Goal: Navigation & Orientation: Find specific page/section

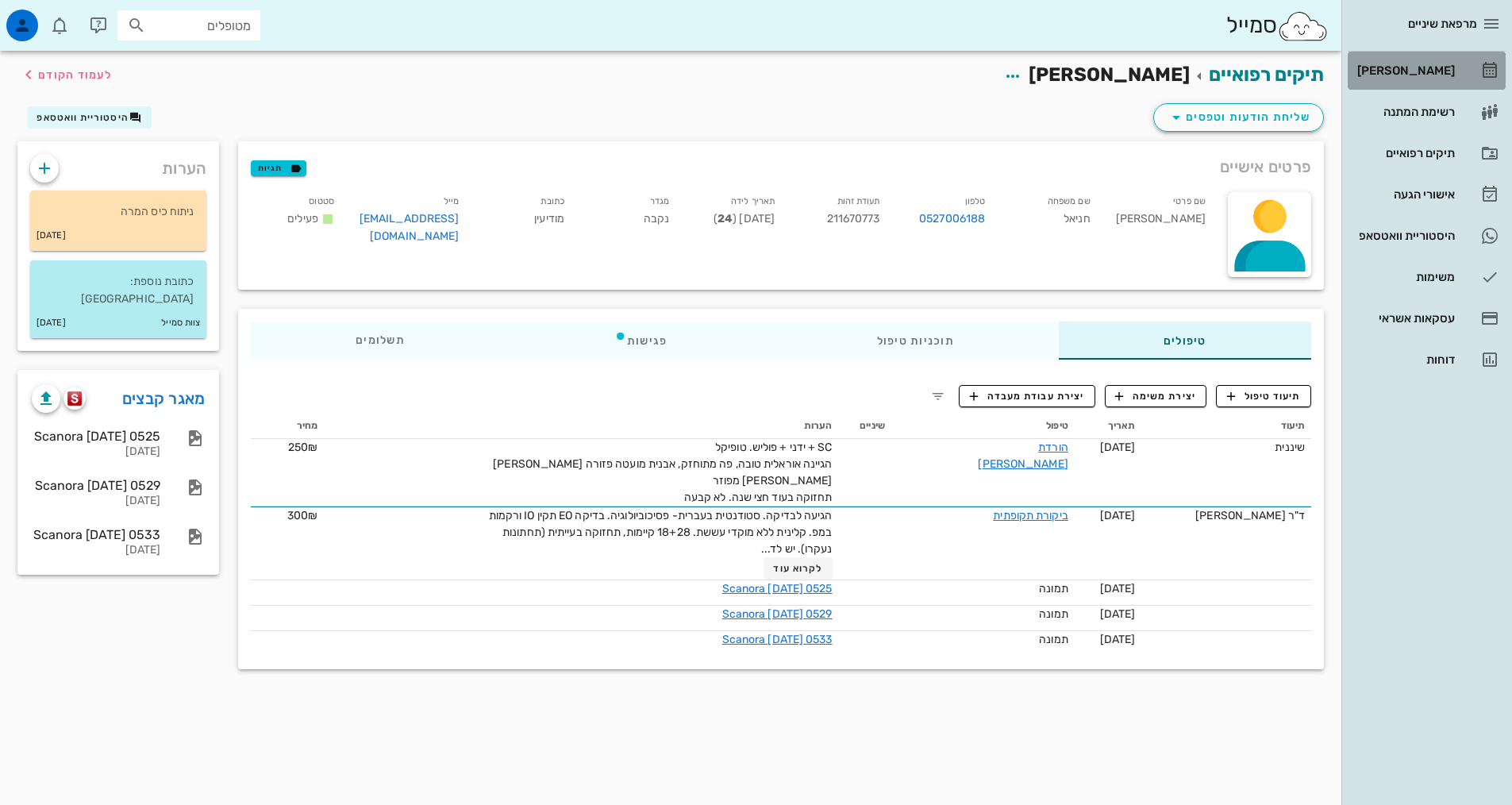
click at [1436, 76] on div "[PERSON_NAME]" at bounding box center [1403, 70] width 101 height 12
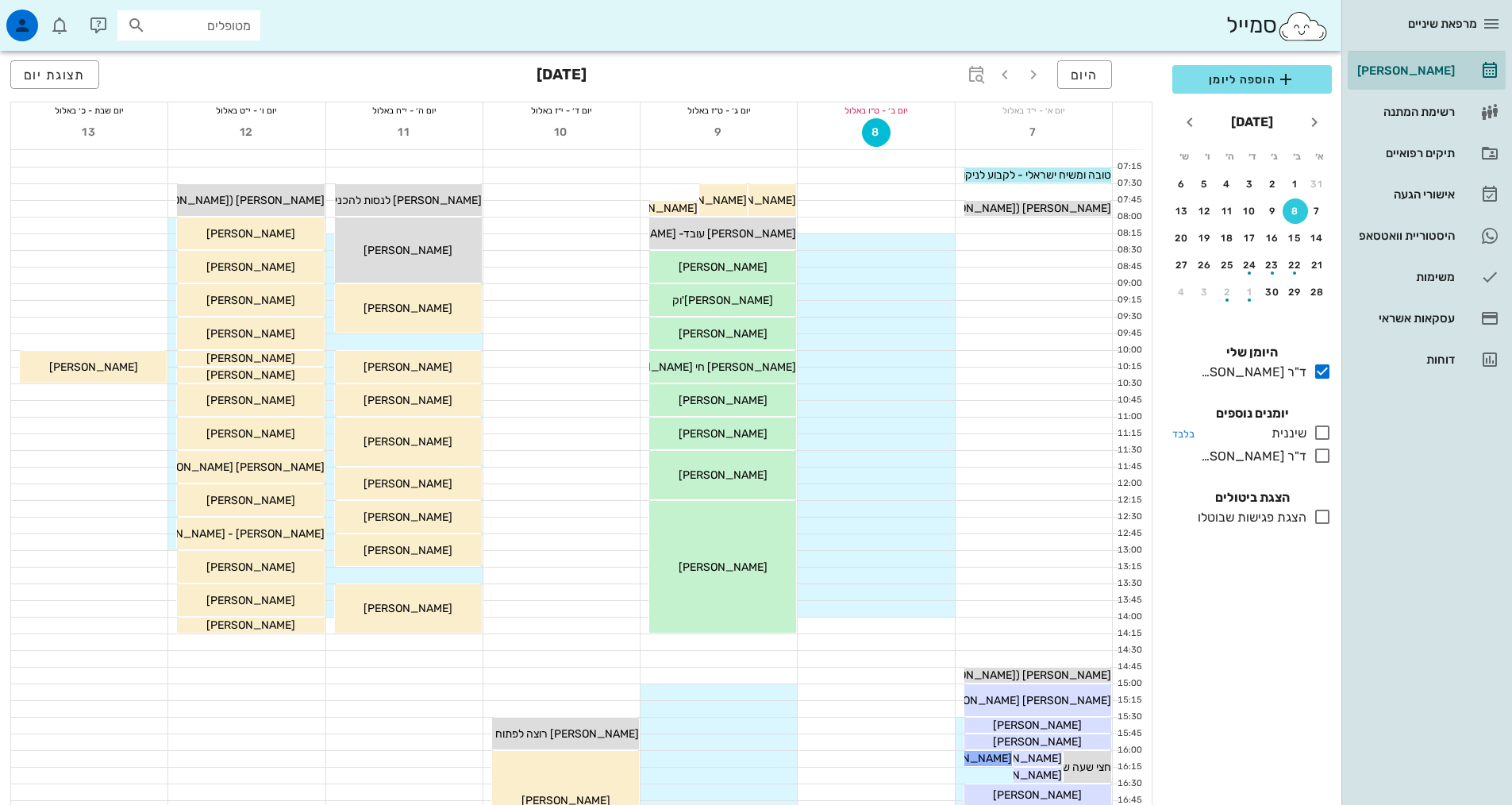
click at [1322, 436] on icon at bounding box center [1322, 432] width 19 height 19
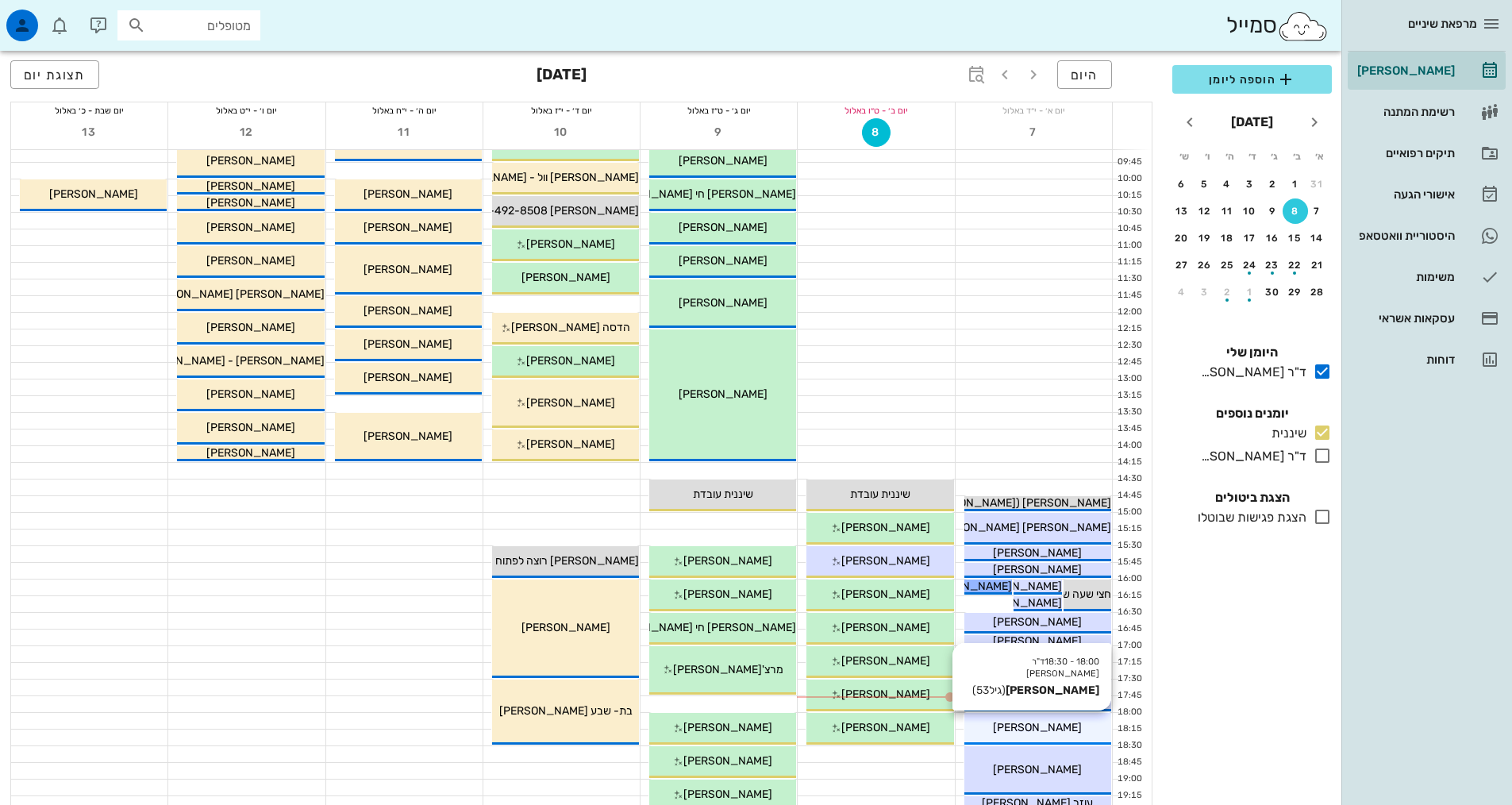
scroll to position [317, 0]
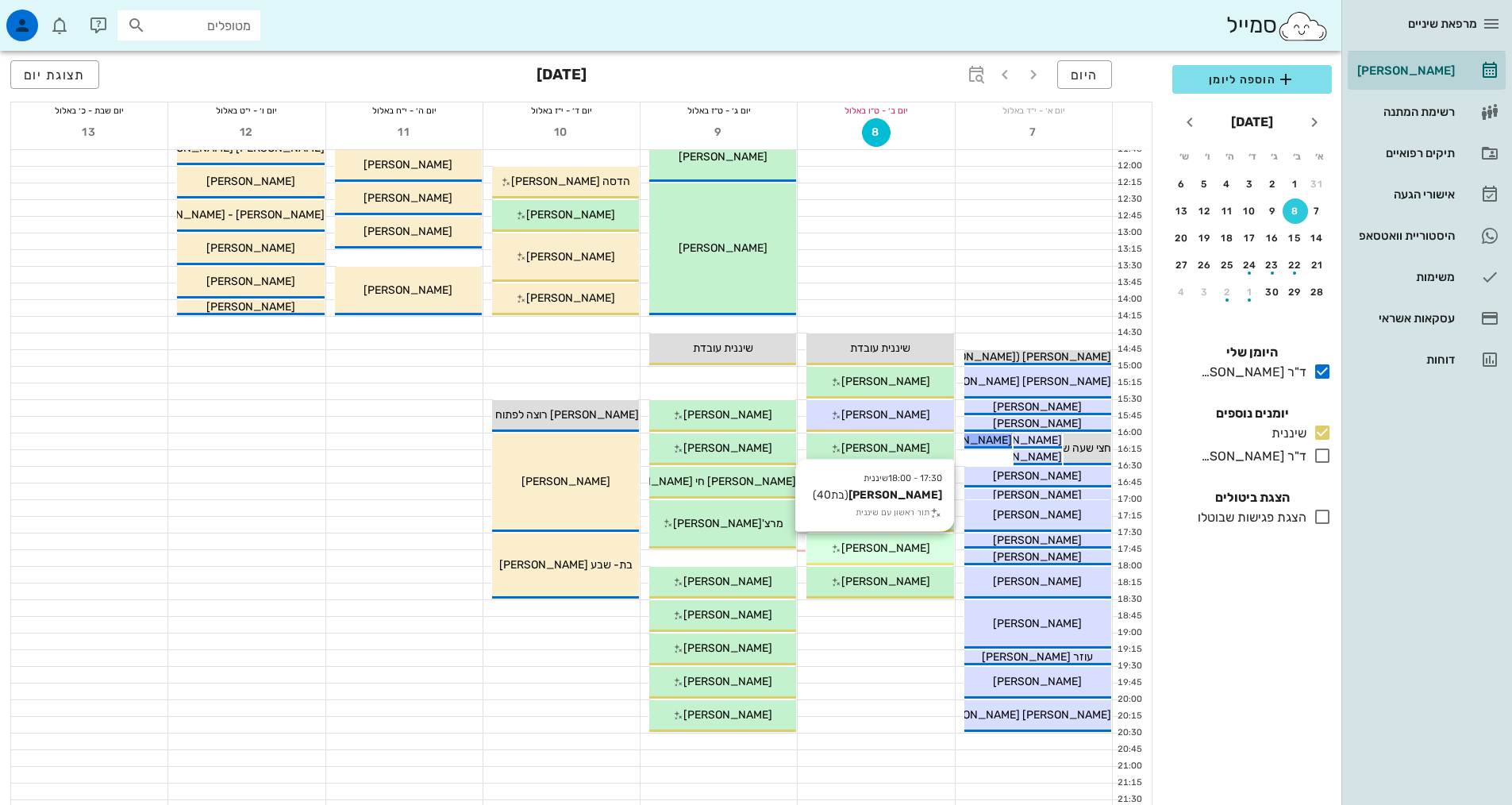
click at [890, 555] on div "[PERSON_NAME]" at bounding box center [879, 548] width 147 height 16
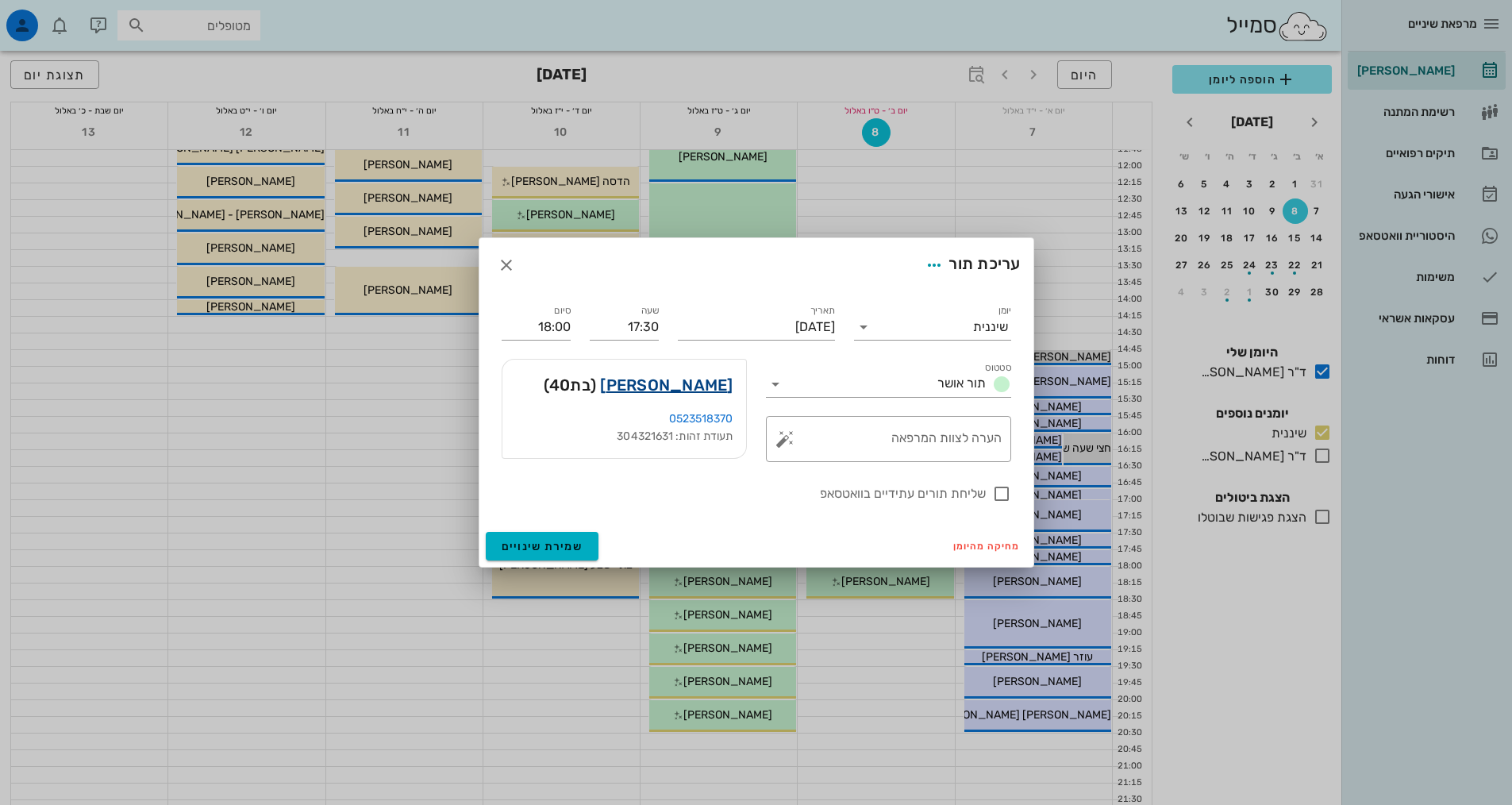
click at [724, 393] on link "[PERSON_NAME]" at bounding box center [666, 384] width 133 height 25
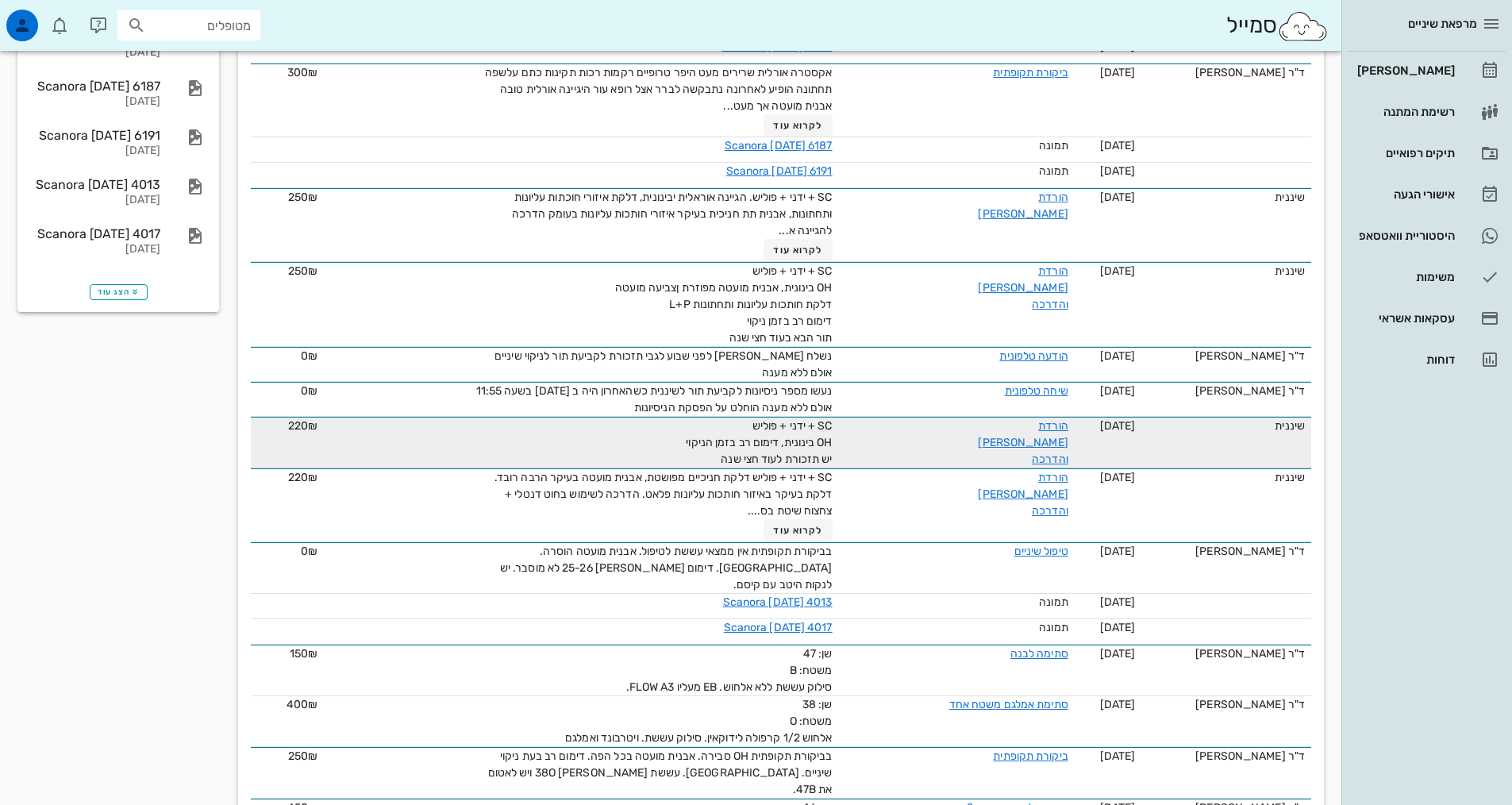
scroll to position [555, 0]
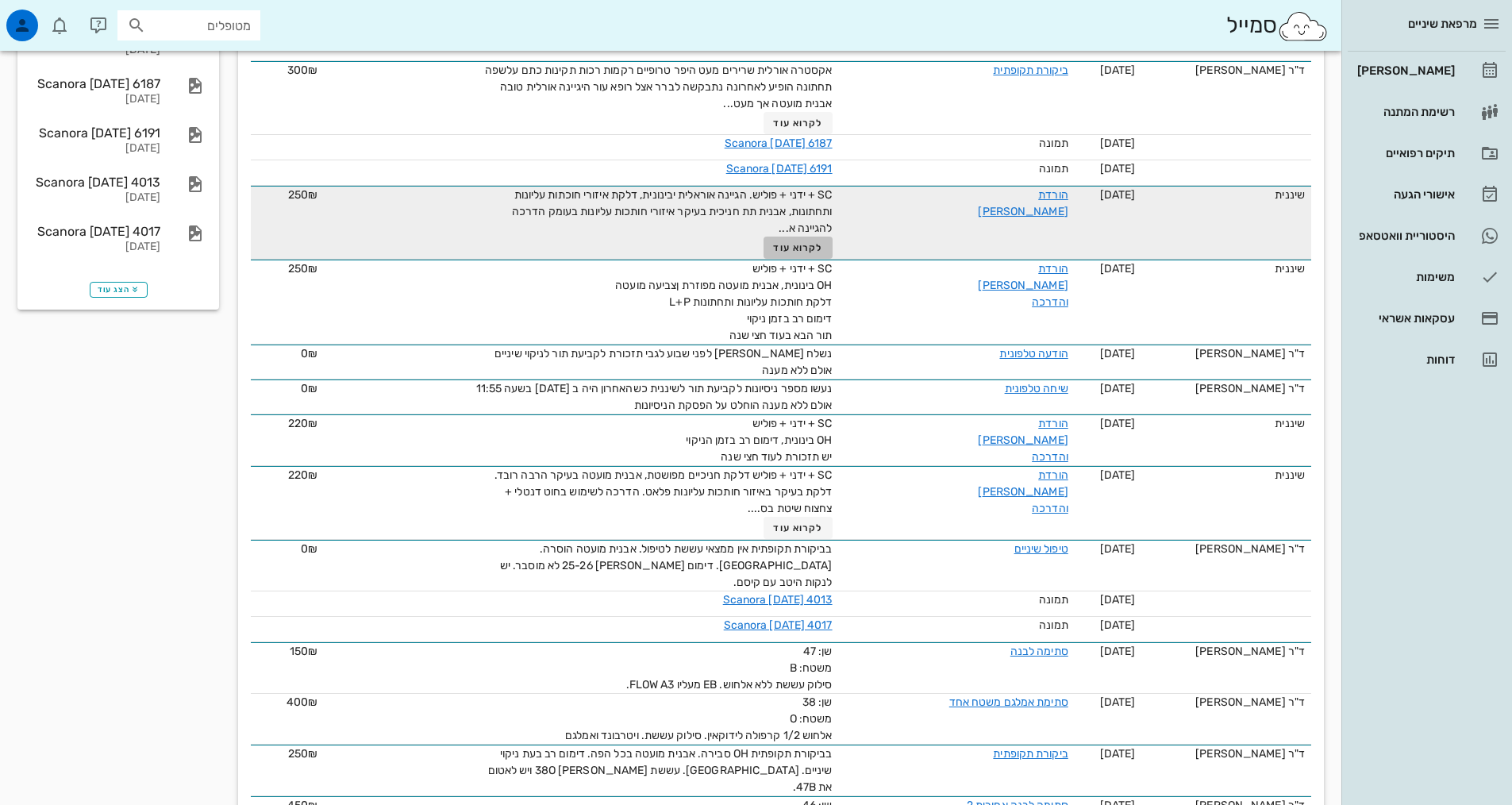
click at [805, 242] on span "לקרוא עוד" at bounding box center [797, 248] width 49 height 12
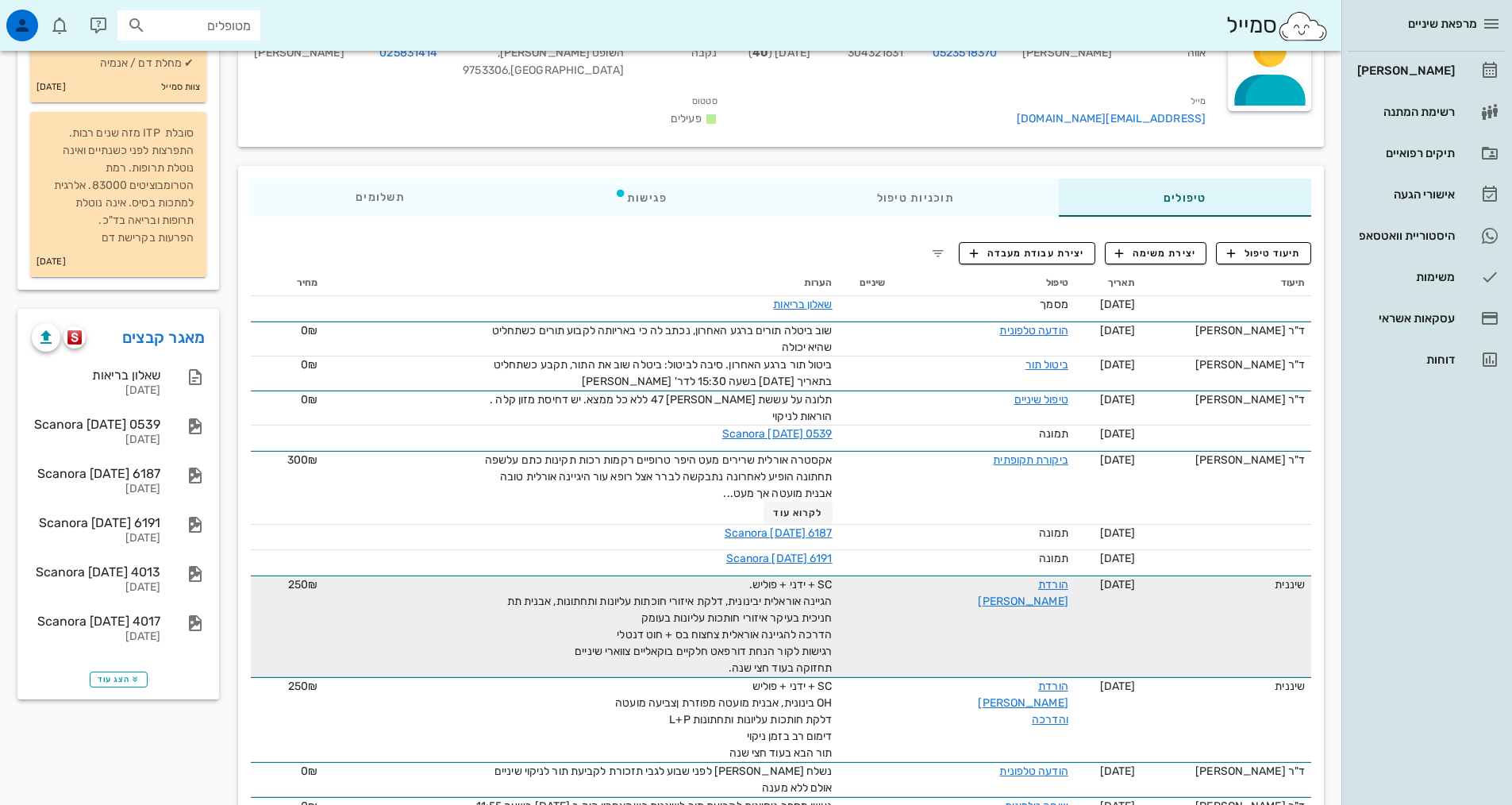
scroll to position [238, 0]
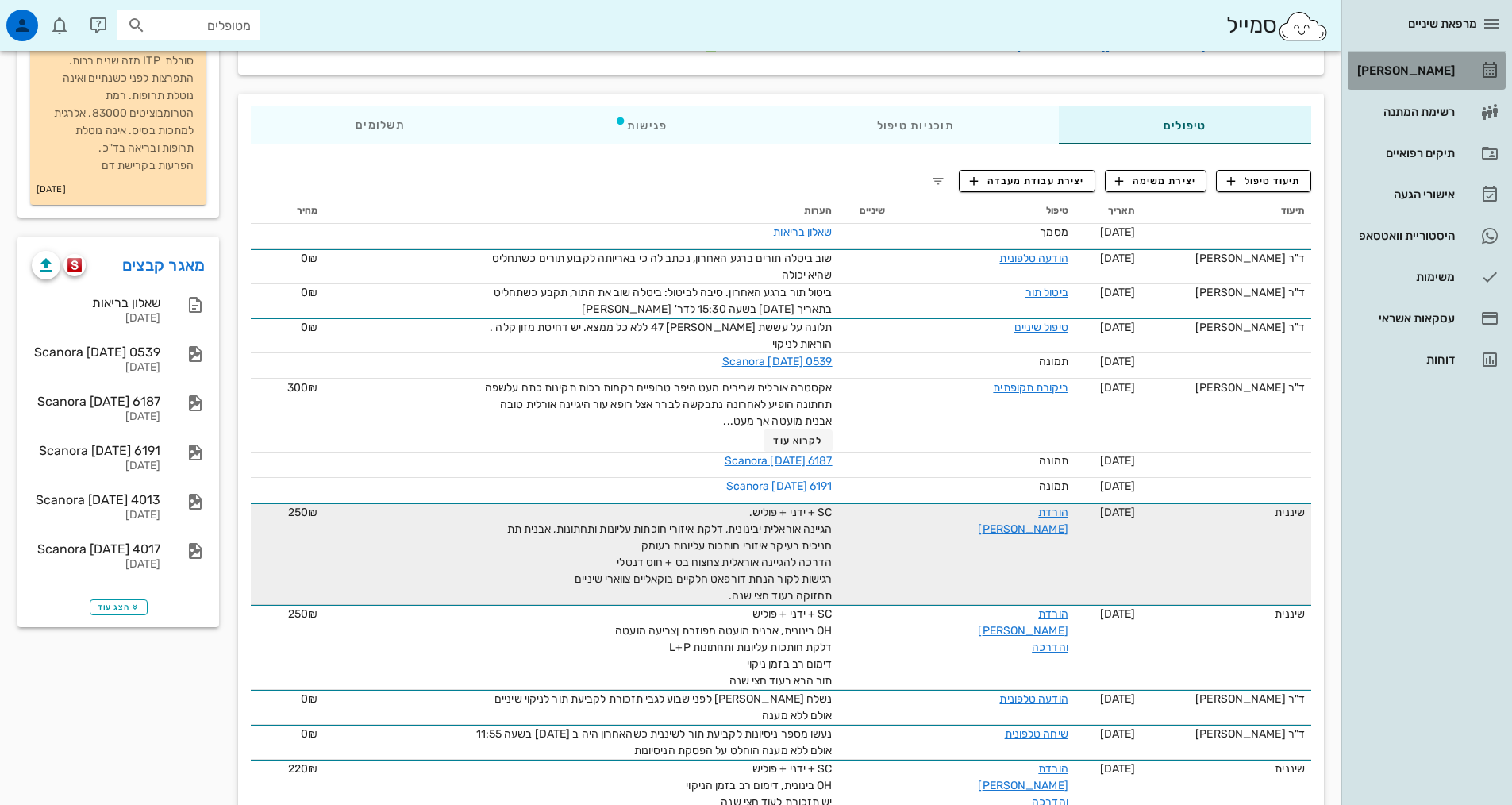
click at [1434, 61] on div "[PERSON_NAME]" at bounding box center [1403, 70] width 101 height 25
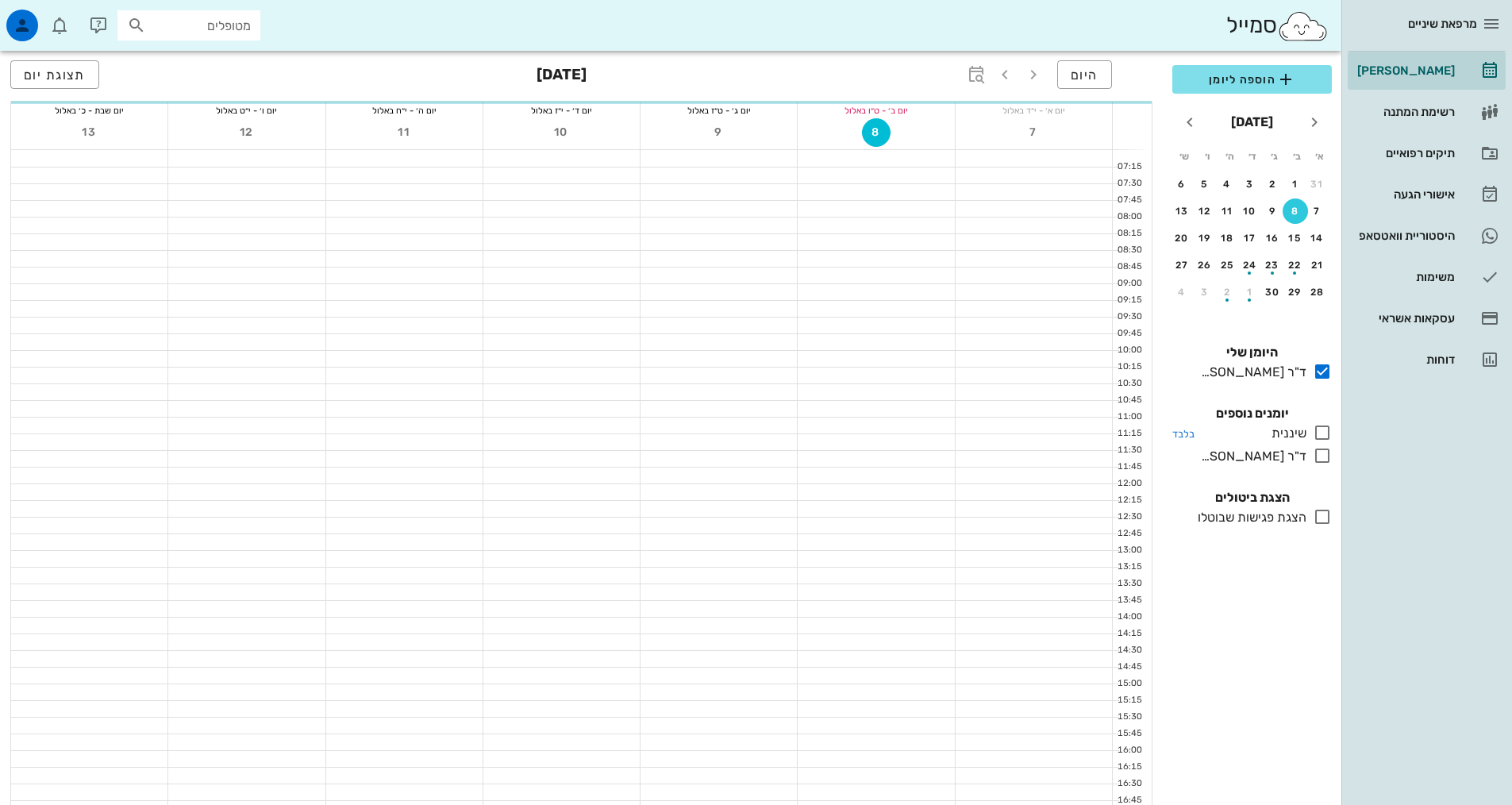
click at [1320, 428] on icon at bounding box center [1322, 432] width 19 height 19
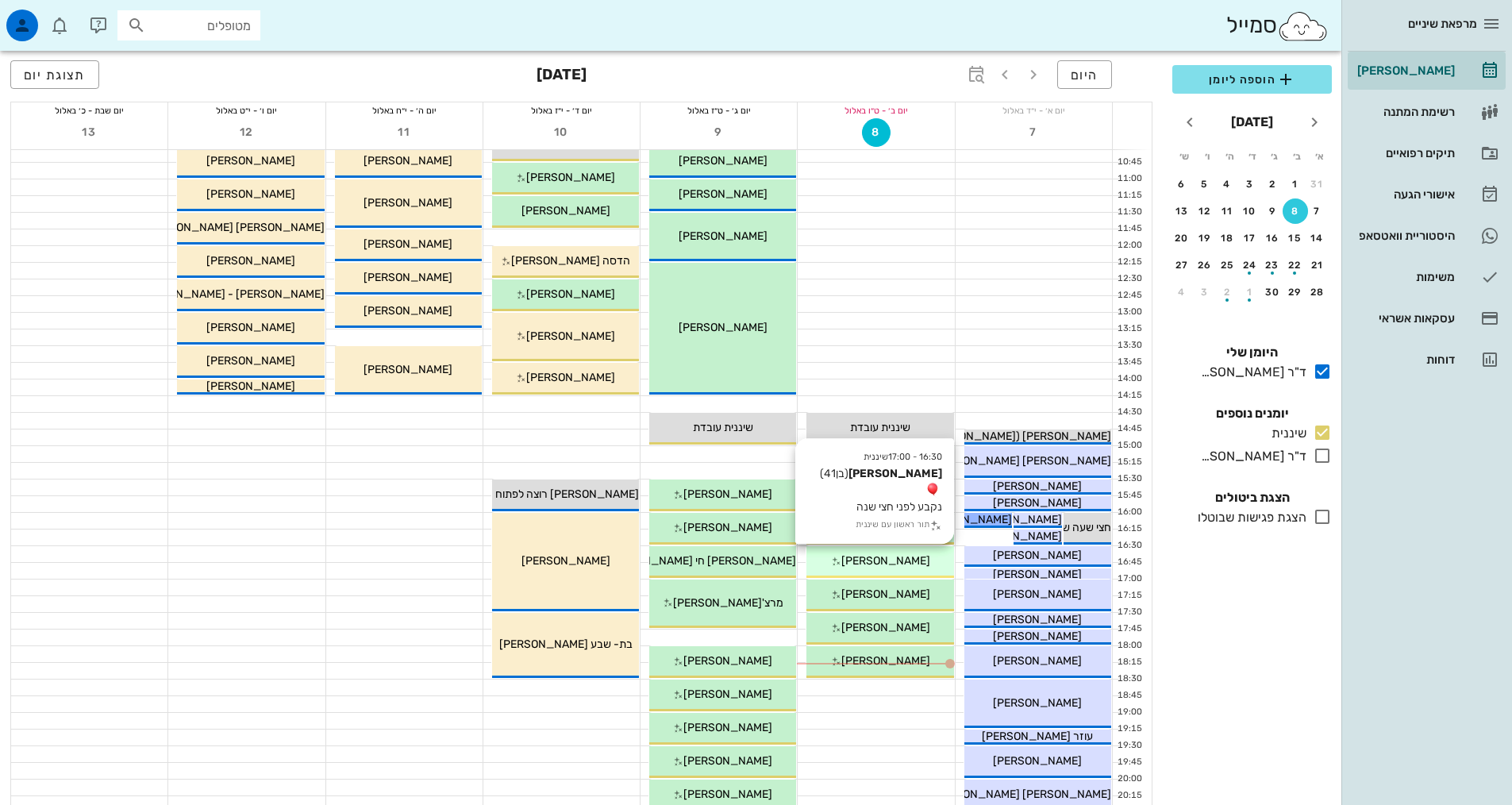
scroll to position [478, 0]
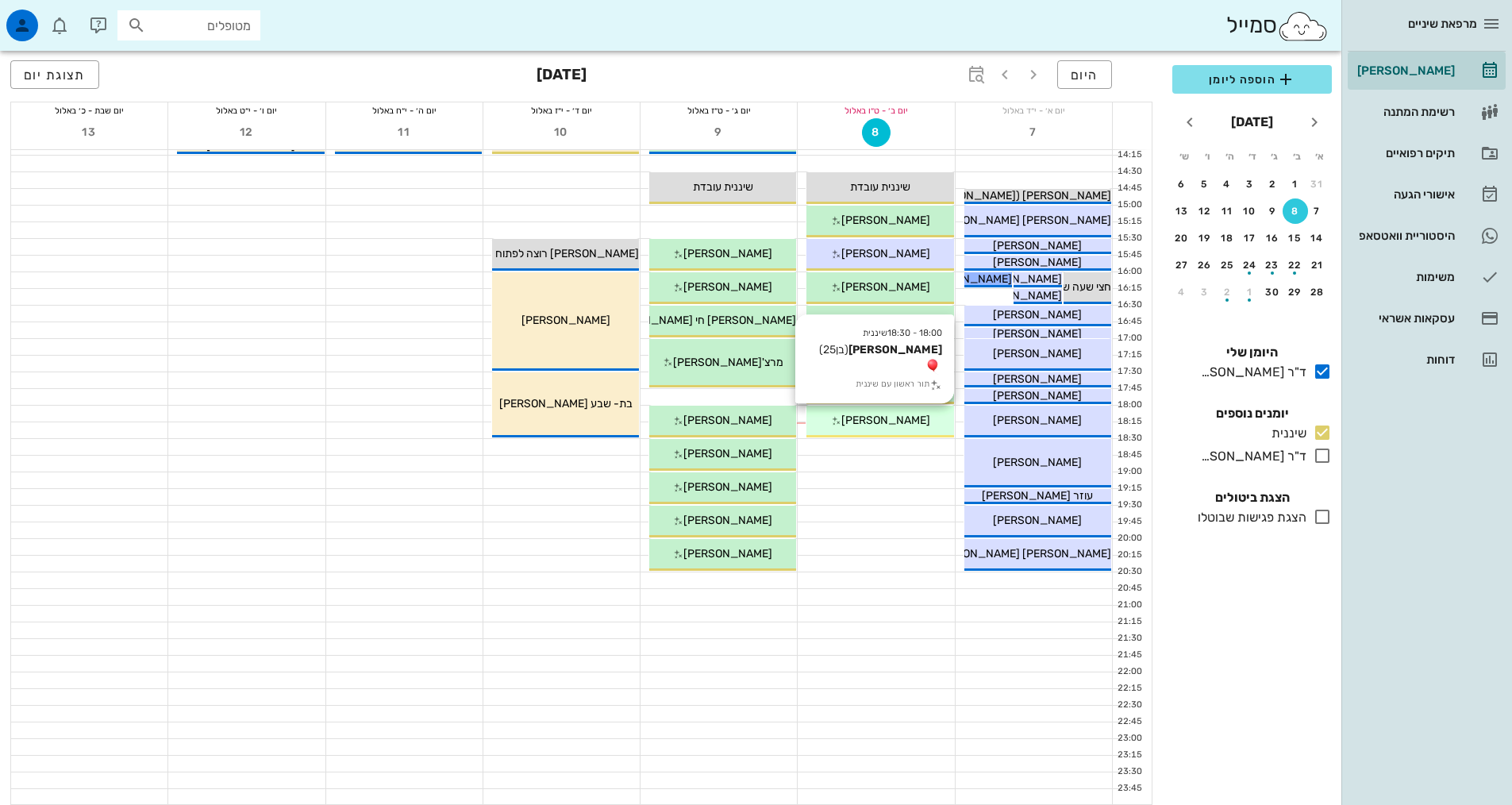
click at [883, 418] on span "[PERSON_NAME]" at bounding box center [886, 420] width 89 height 13
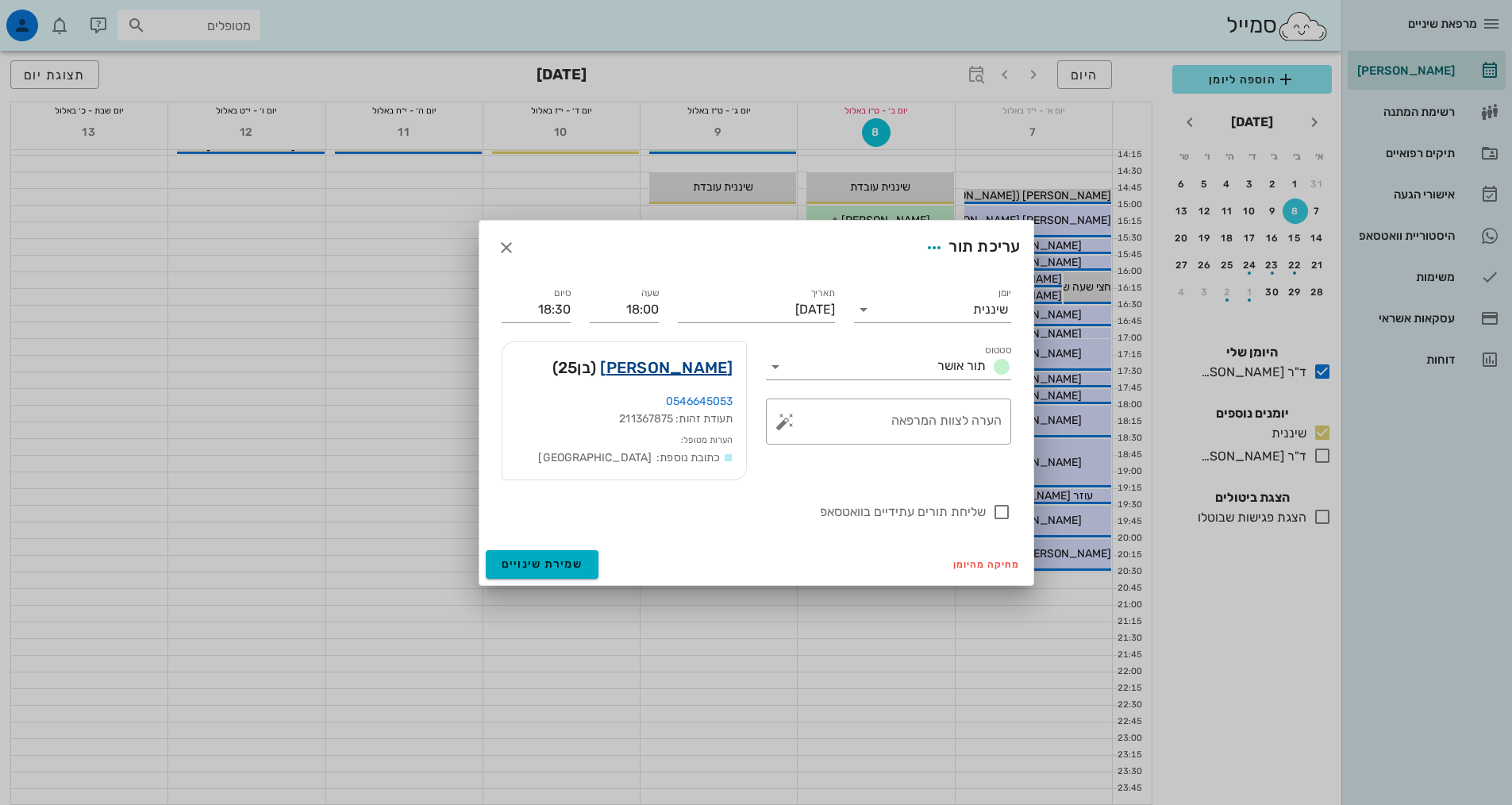
click at [721, 372] on link "[PERSON_NAME]" at bounding box center [666, 367] width 133 height 25
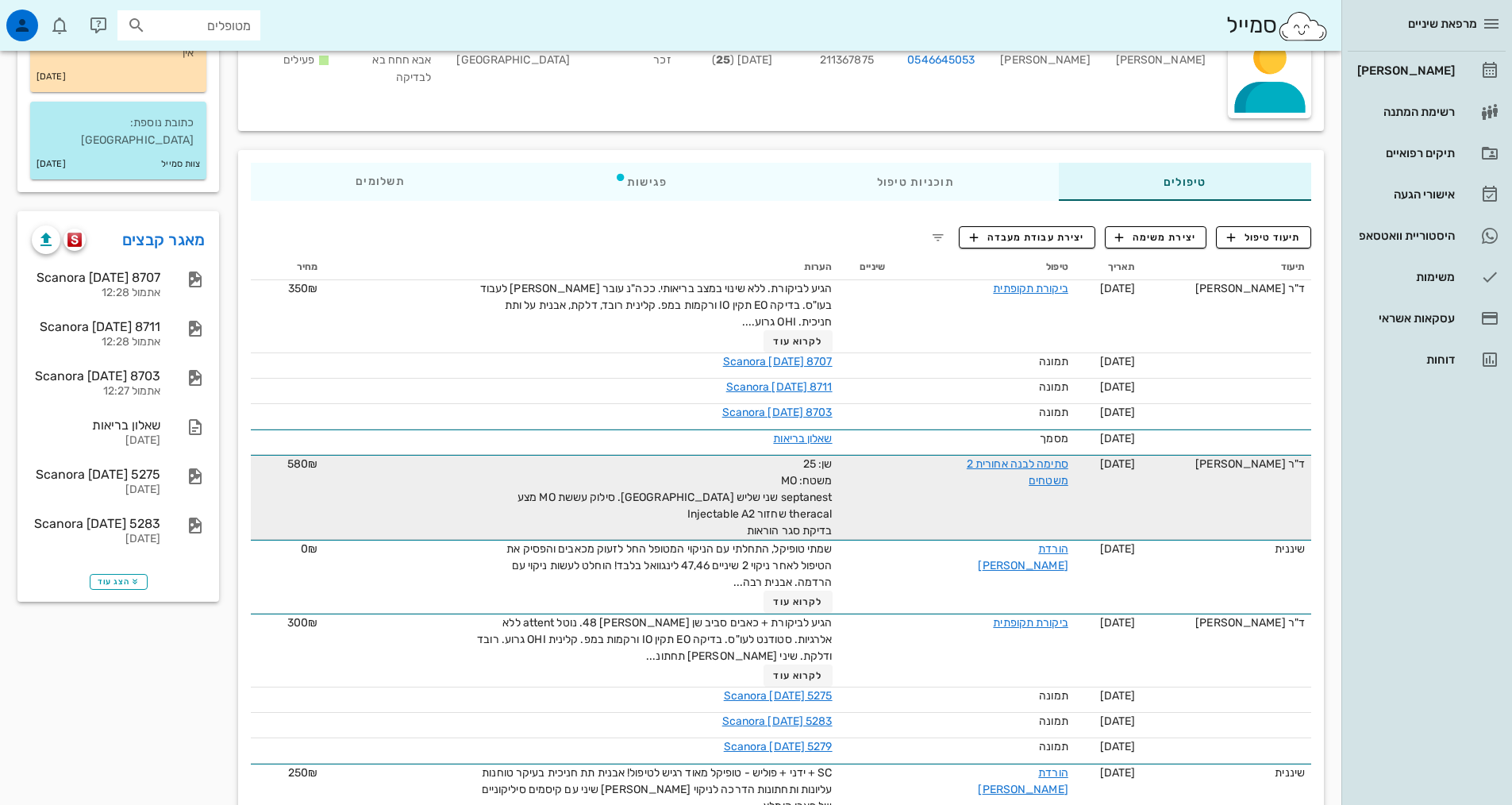
scroll to position [317, 0]
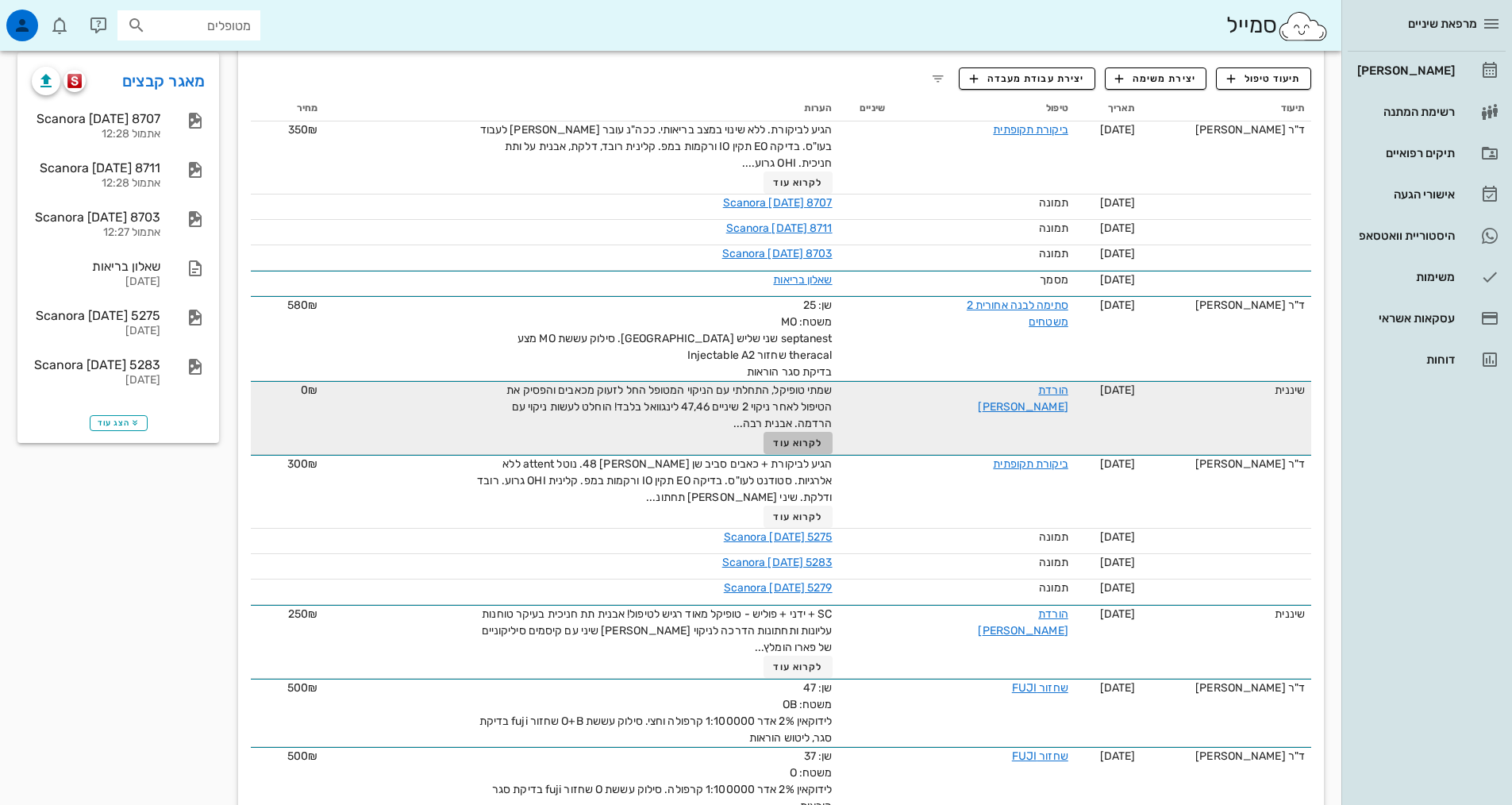
click at [822, 438] on span "לקרוא עוד" at bounding box center [797, 443] width 49 height 12
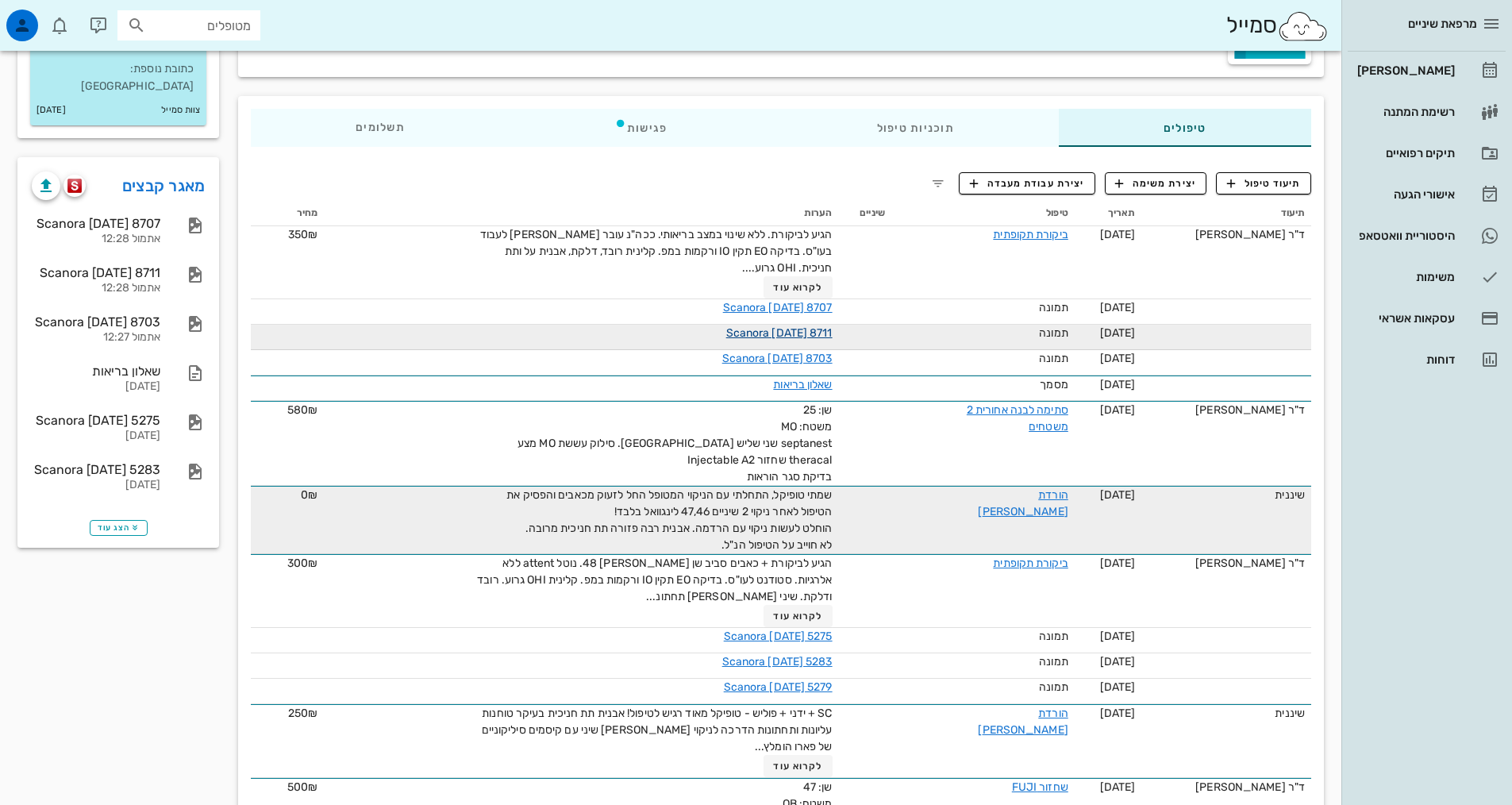
scroll to position [80, 0]
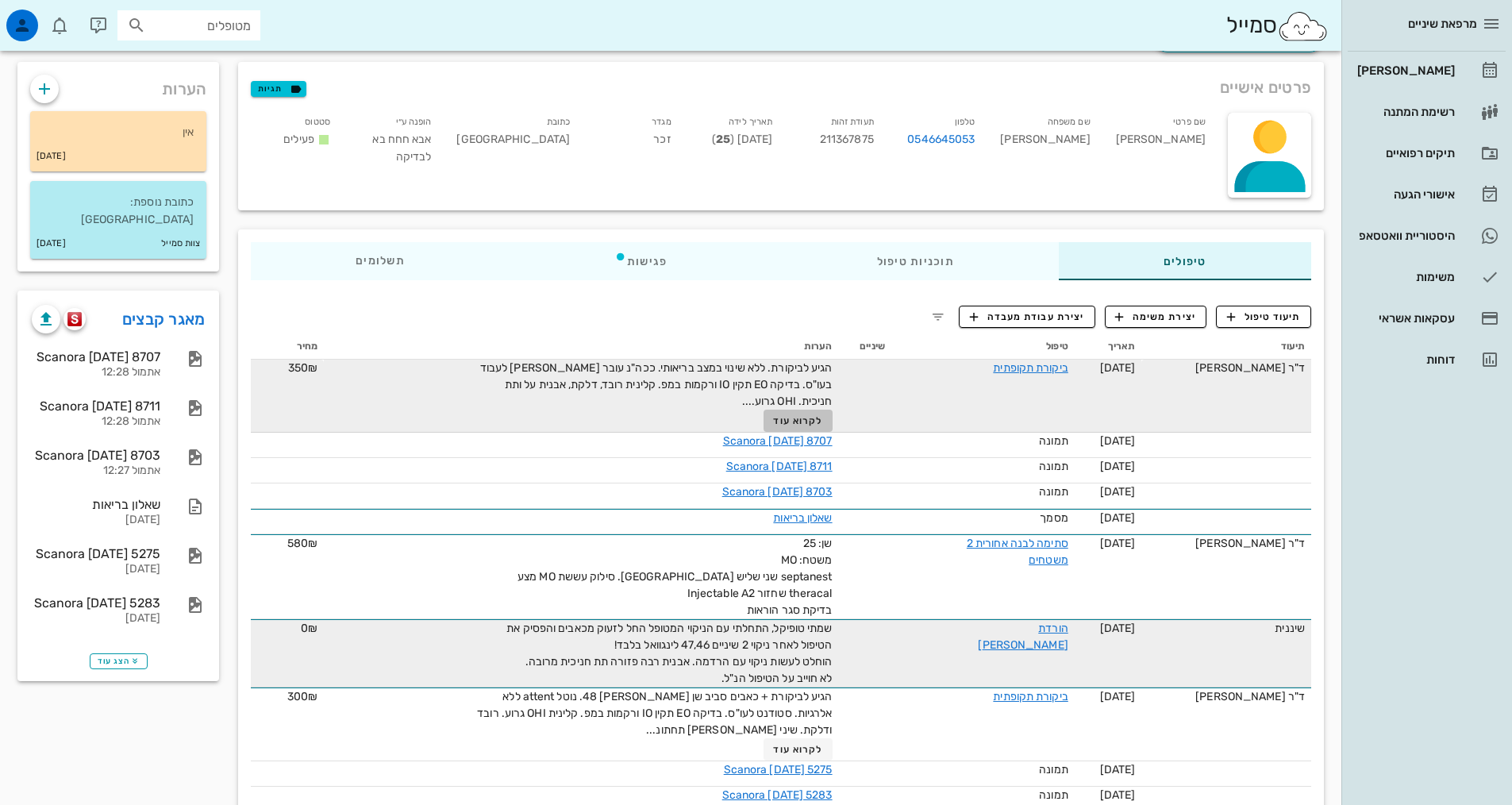
click at [815, 423] on span "לקרוא עוד" at bounding box center [797, 421] width 49 height 12
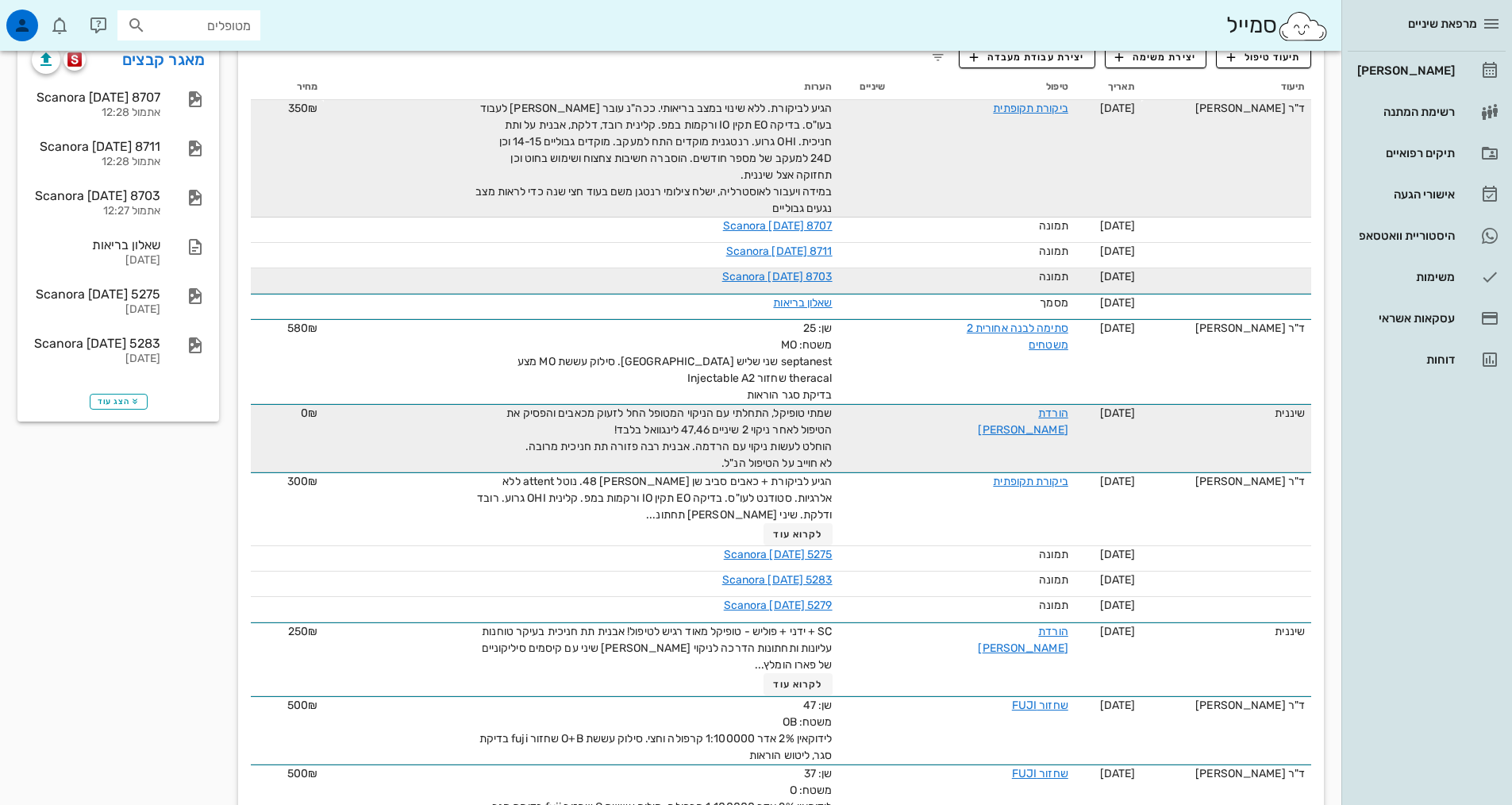
scroll to position [476, 0]
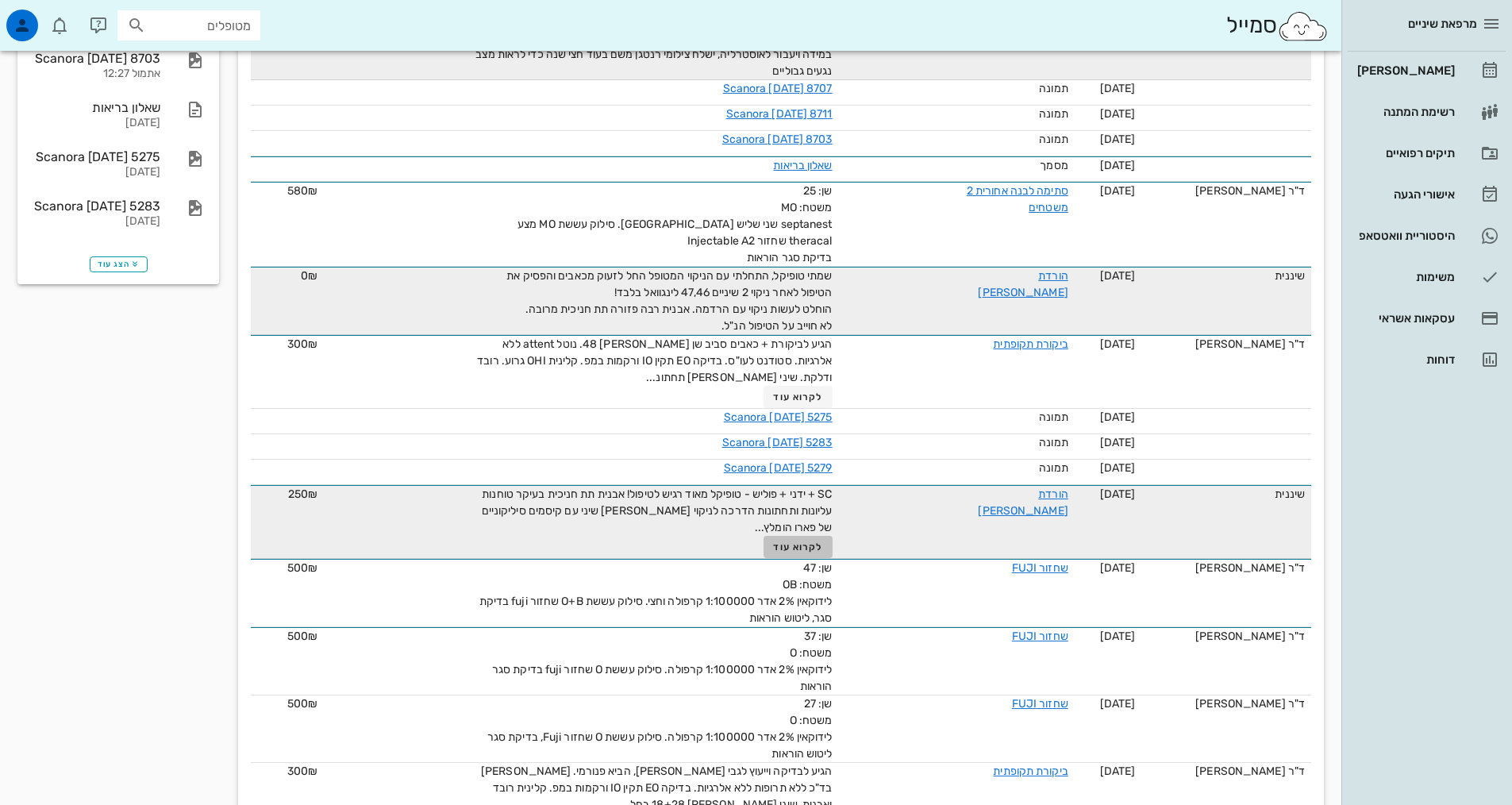
click at [805, 549] on span "לקרוא עוד" at bounding box center [797, 547] width 49 height 12
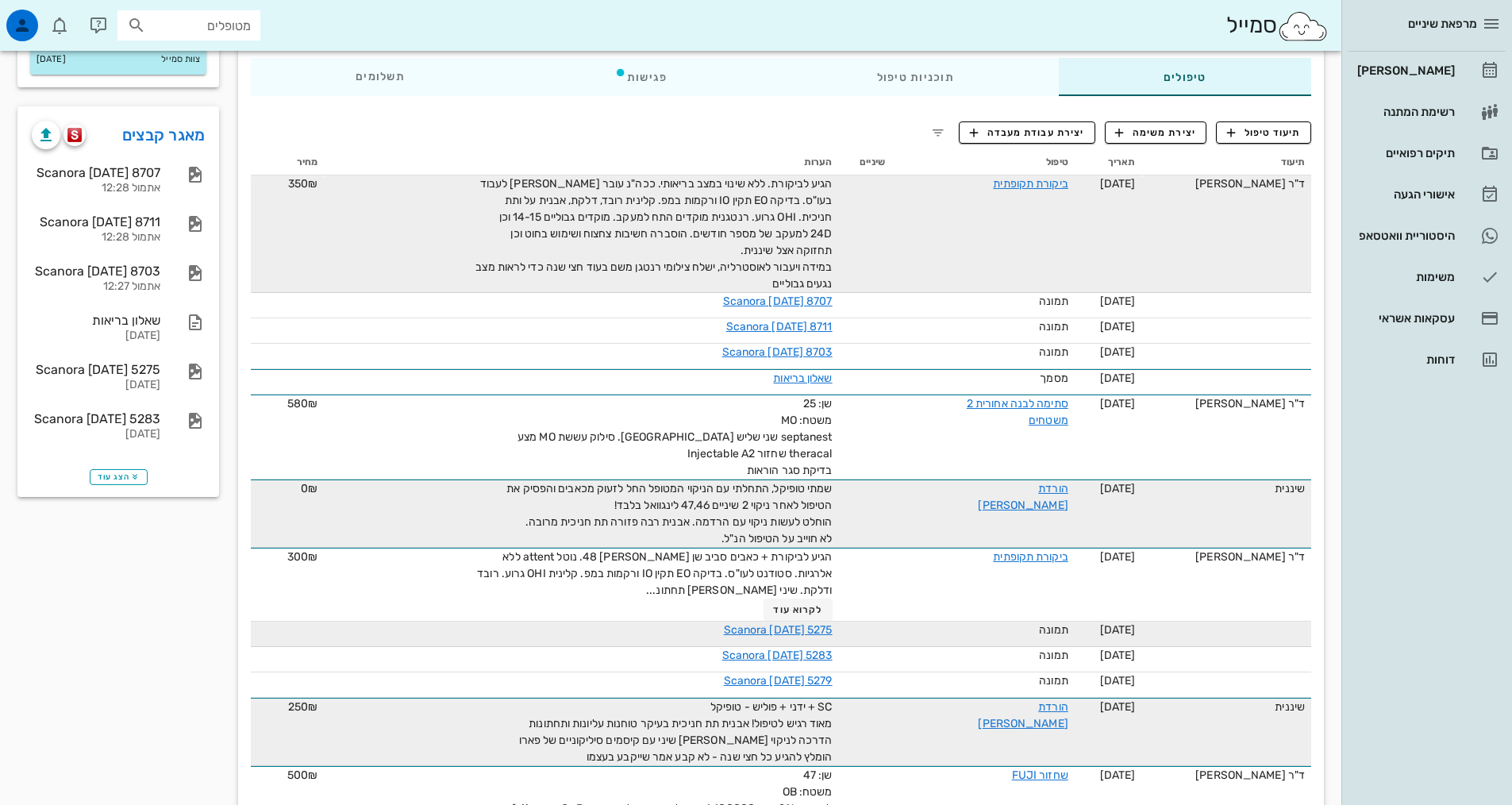
scroll to position [397, 0]
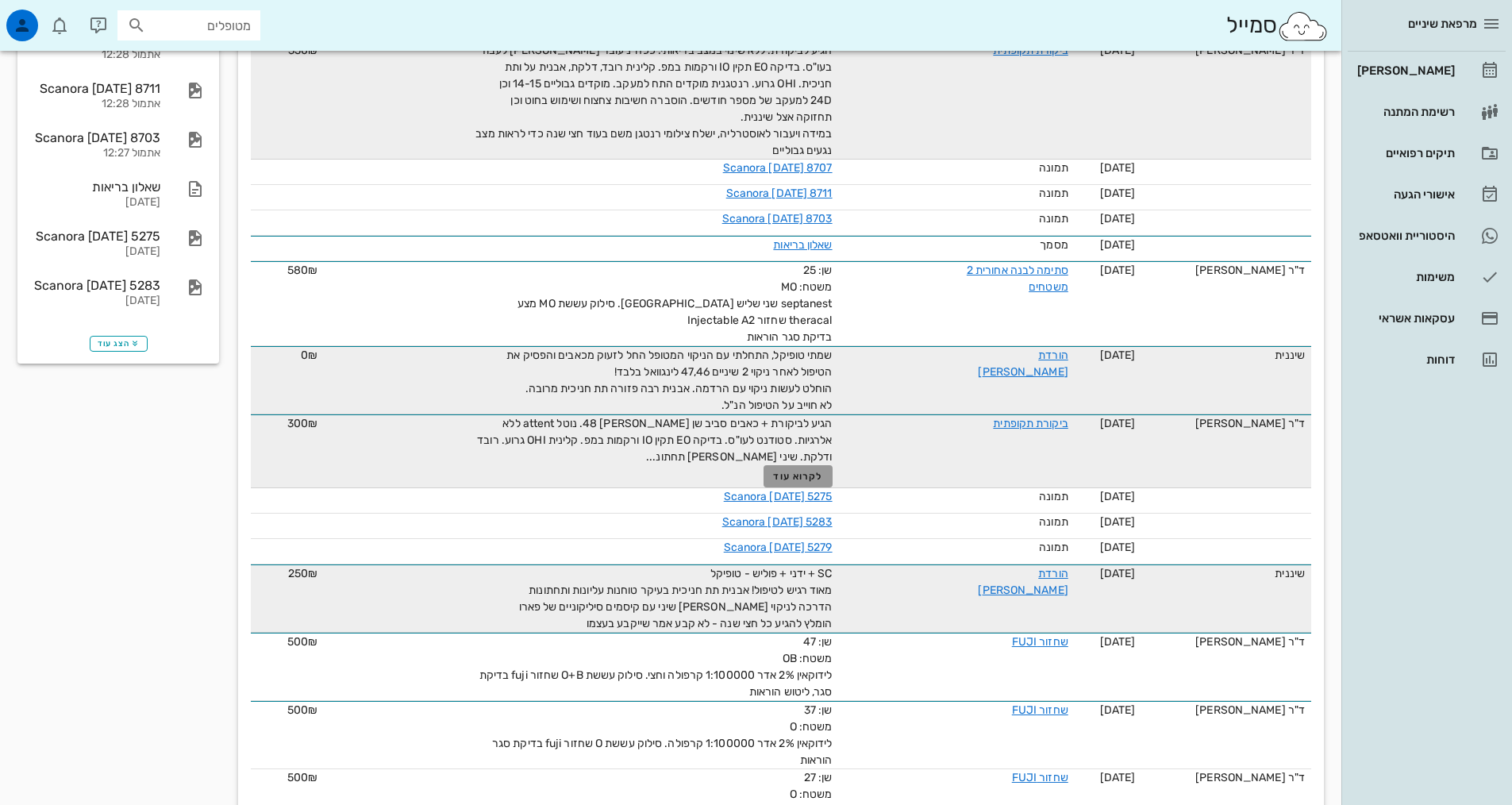
click at [797, 472] on span "לקרוא עוד" at bounding box center [797, 476] width 49 height 12
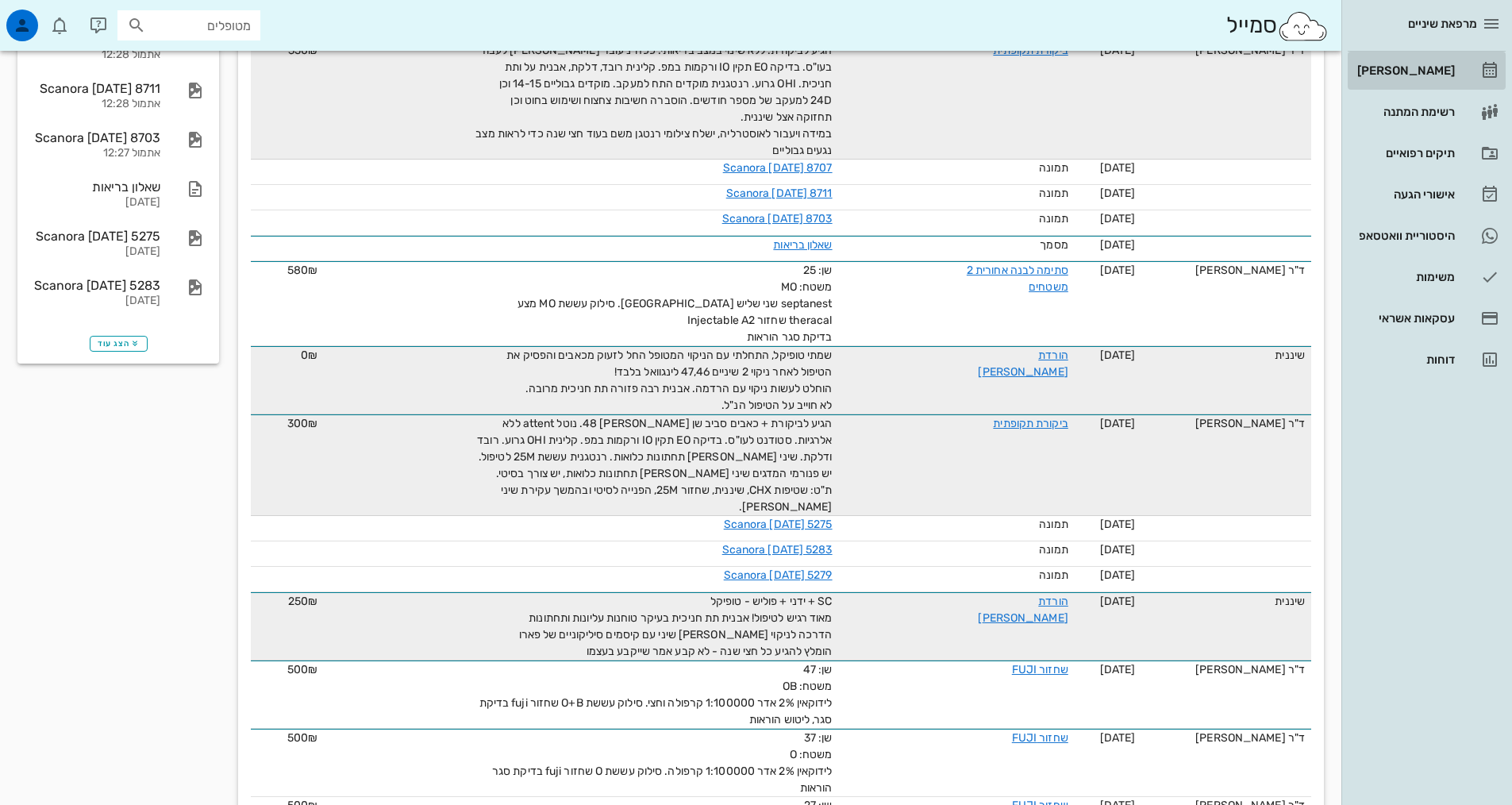
click at [1430, 71] on div "[PERSON_NAME]" at bounding box center [1403, 70] width 101 height 12
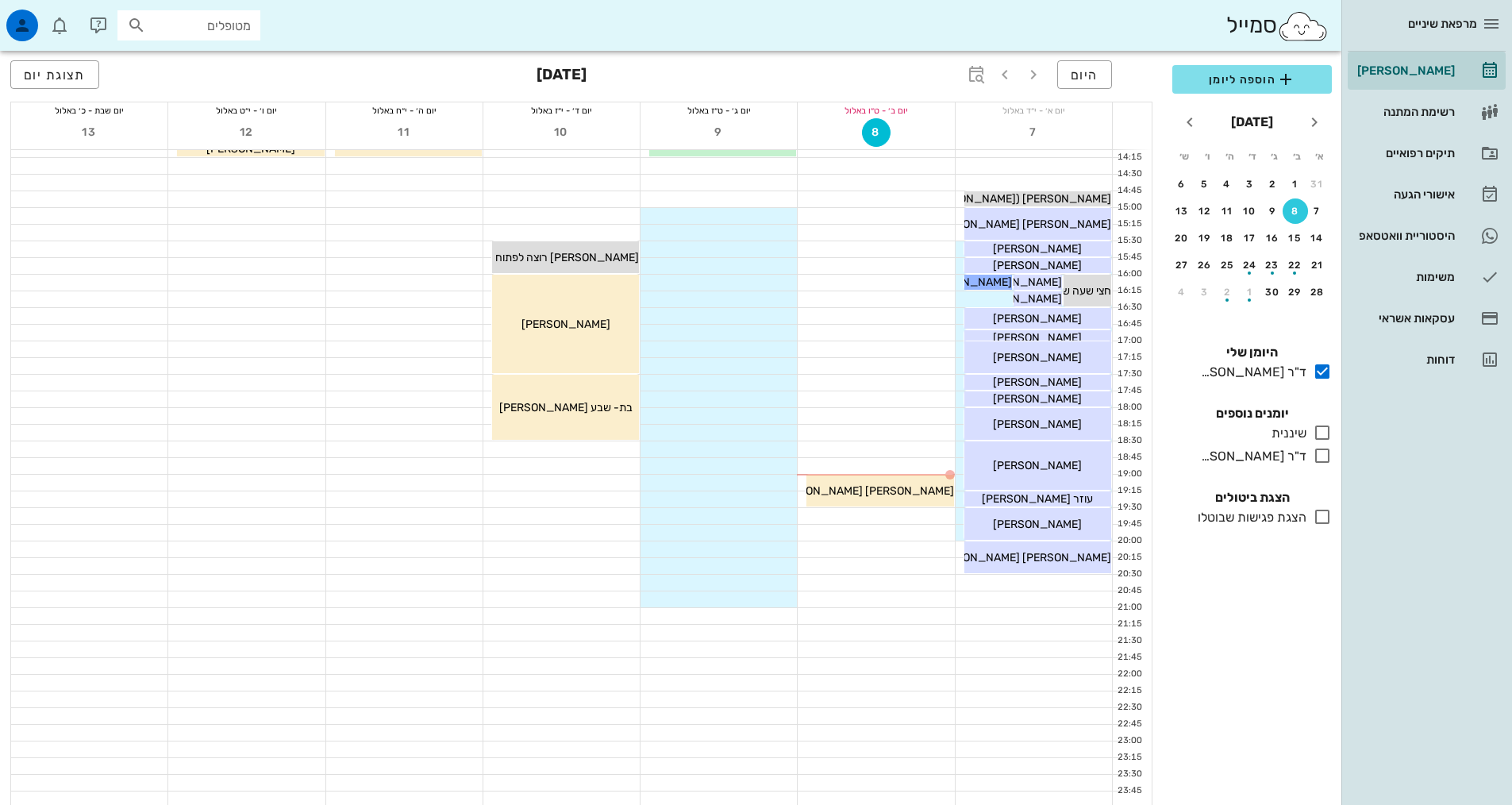
scroll to position [478, 0]
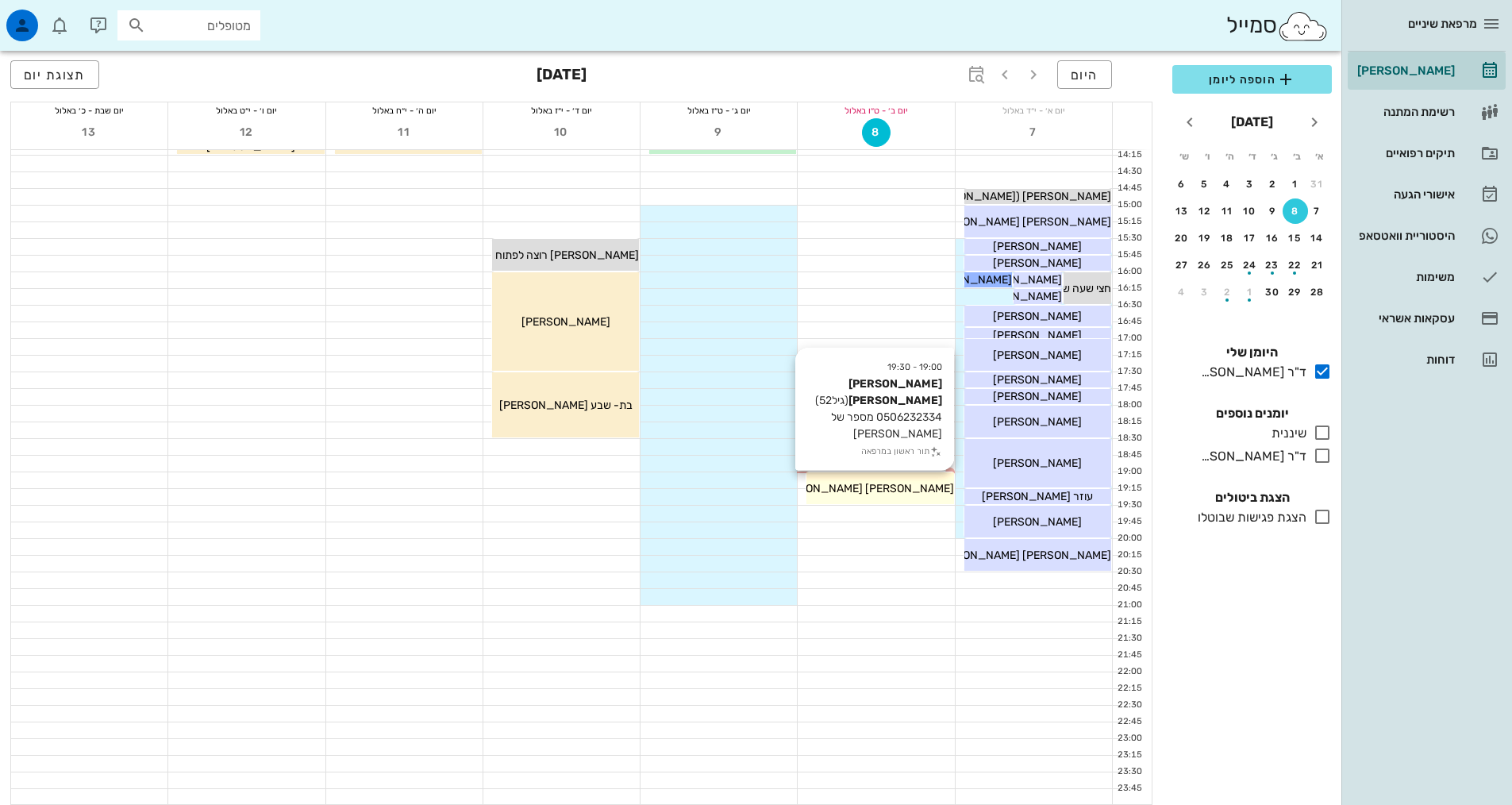
click at [897, 486] on span "[PERSON_NAME] [PERSON_NAME]" at bounding box center [864, 488] width 181 height 13
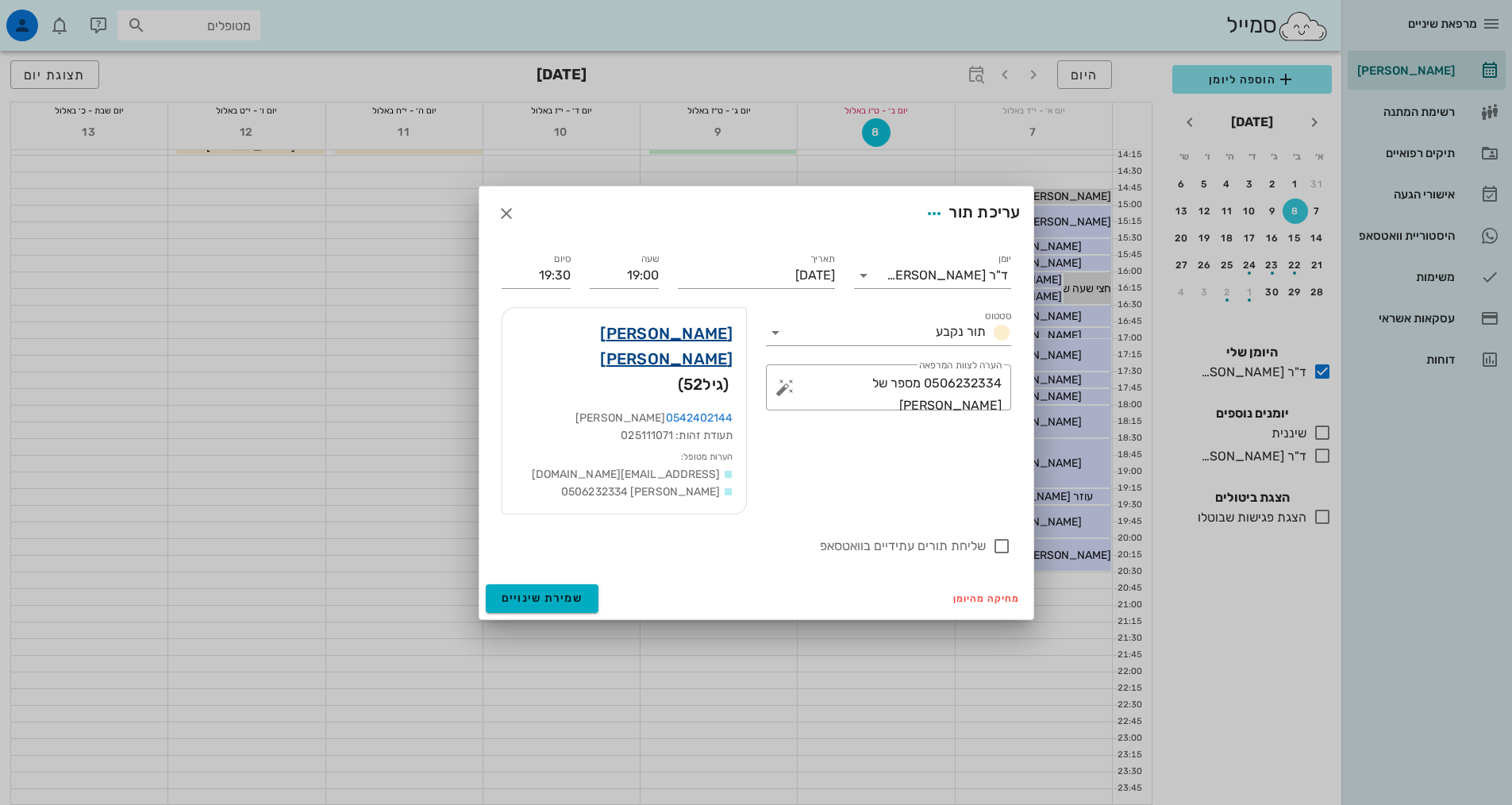
click at [700, 355] on link "[PERSON_NAME] [PERSON_NAME]" at bounding box center [623, 346] width 218 height 51
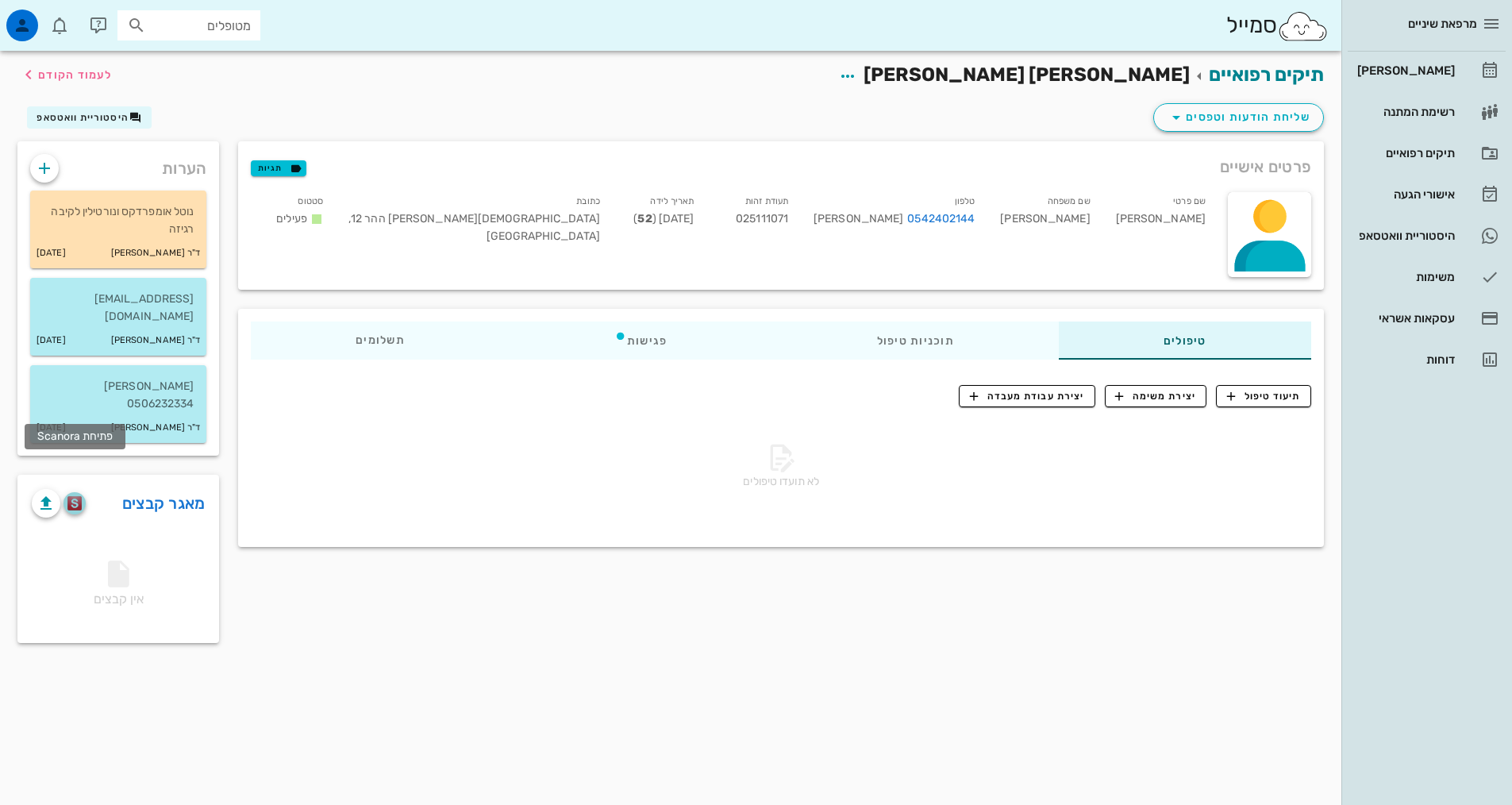
click at [71, 496] on img "button" at bounding box center [75, 502] width 15 height 14
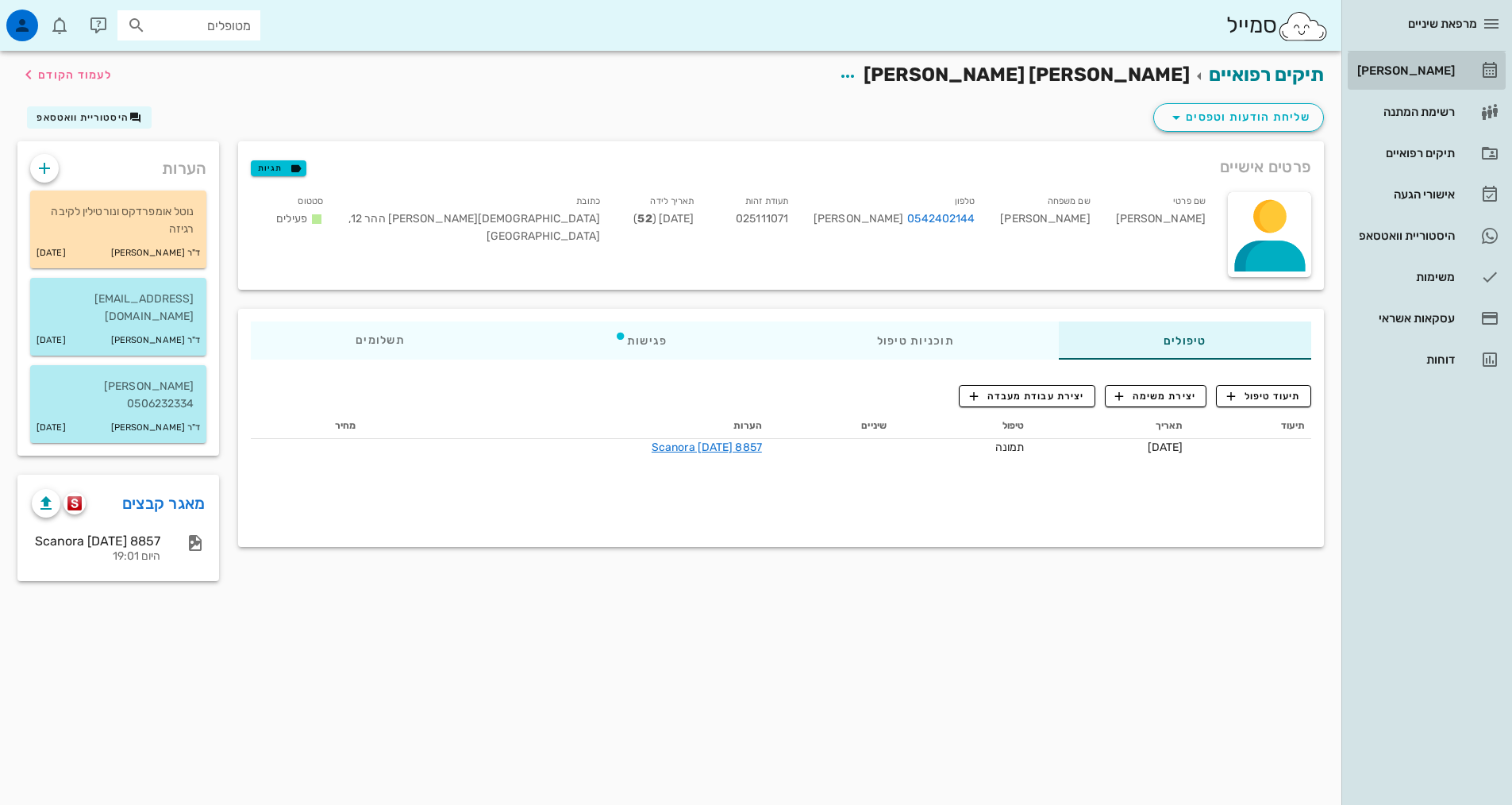
click at [1447, 66] on div "[PERSON_NAME]" at bounding box center [1403, 70] width 101 height 12
click at [1449, 74] on div "[PERSON_NAME]" at bounding box center [1403, 70] width 101 height 12
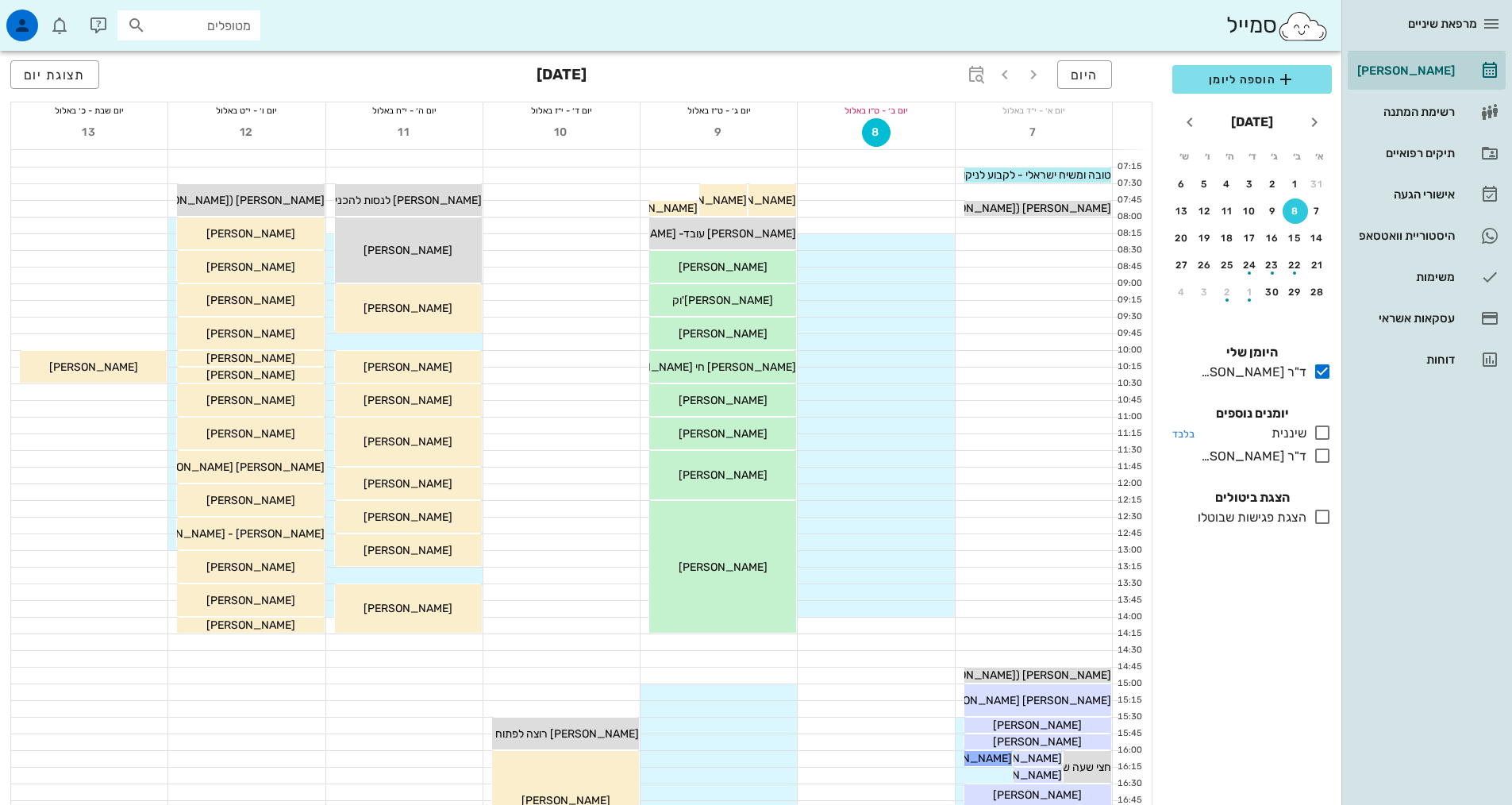
click at [1322, 432] on icon at bounding box center [1322, 432] width 19 height 19
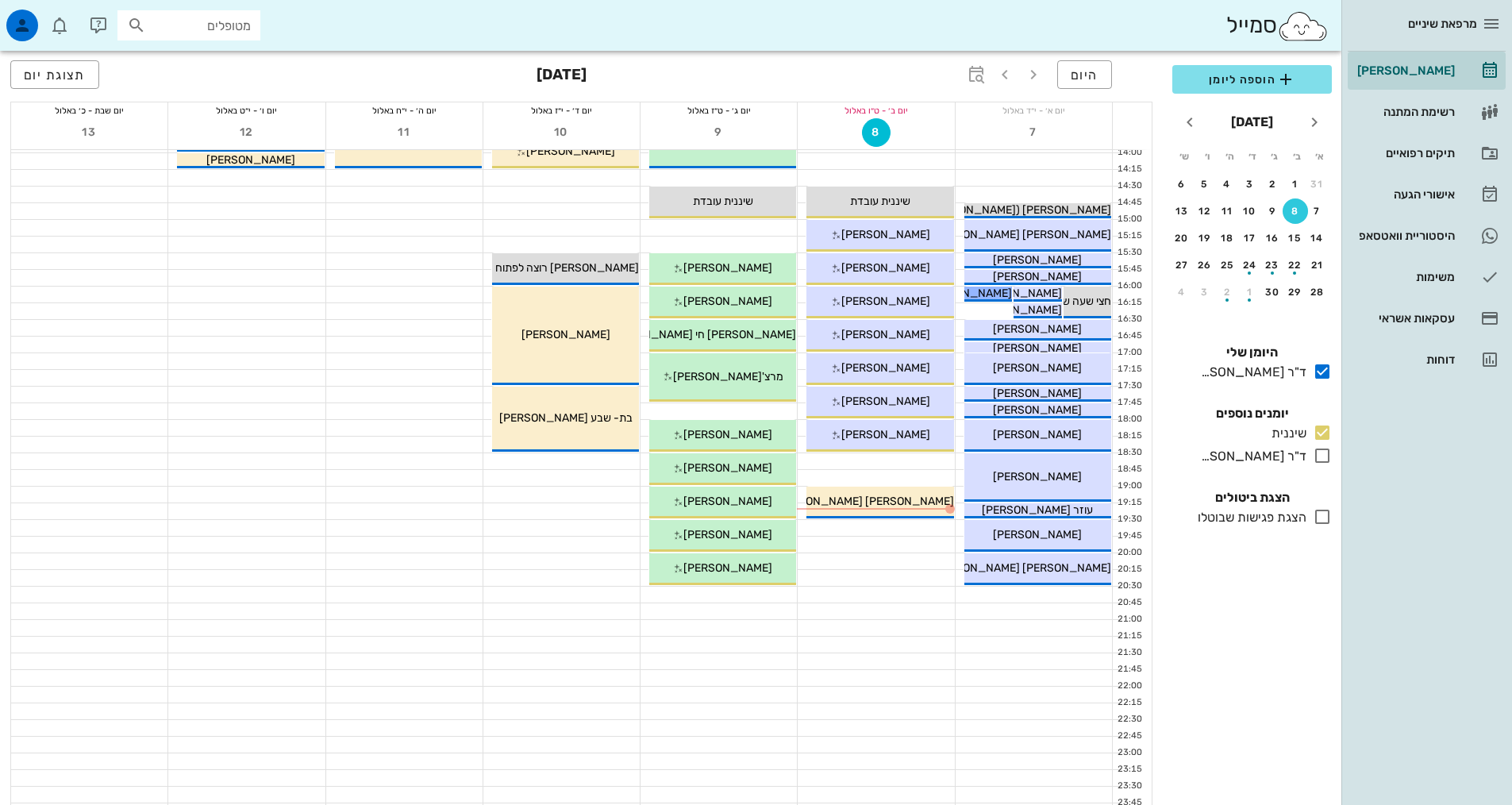
scroll to position [478, 0]
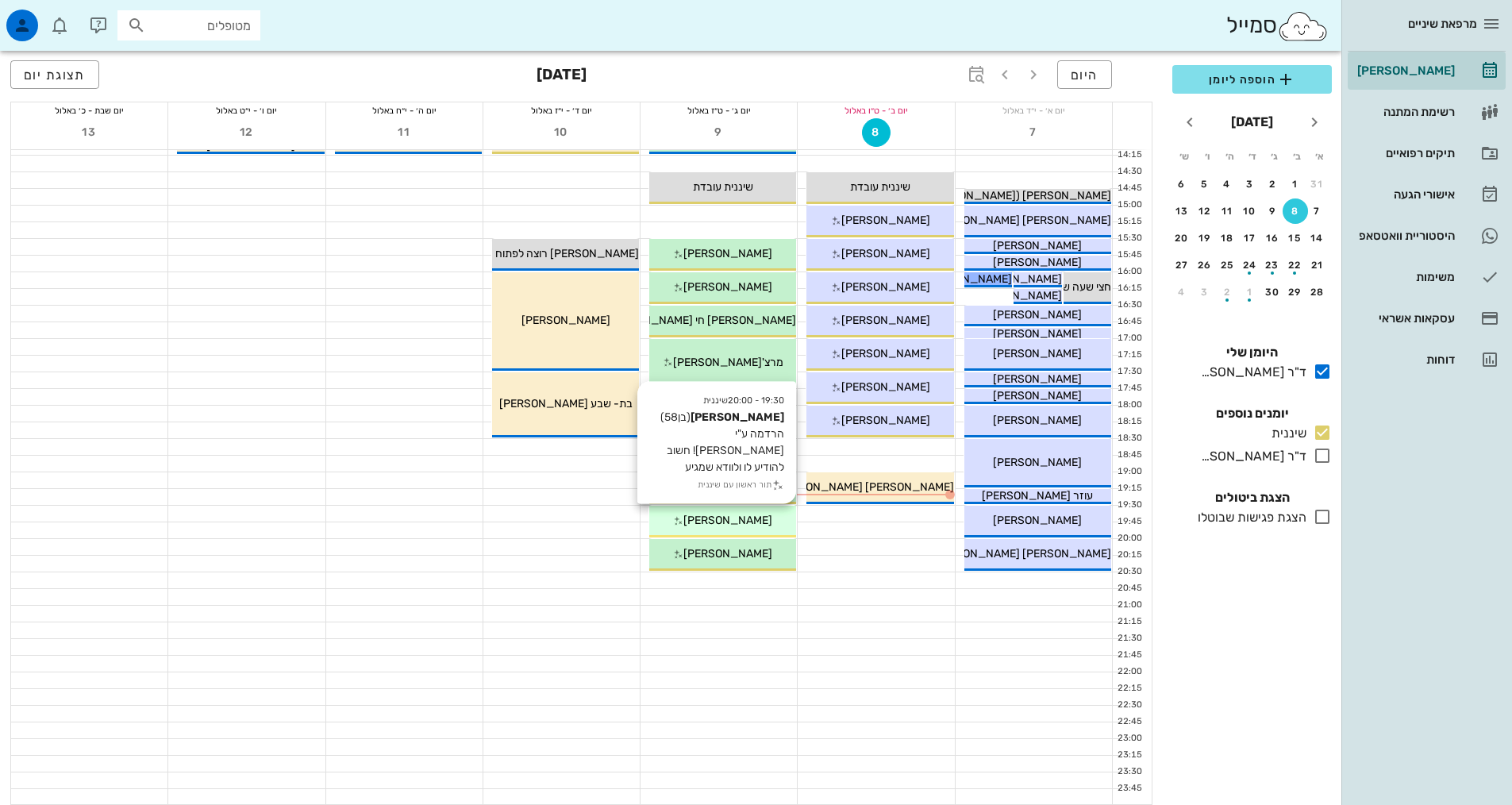
click at [750, 521] on span "[PERSON_NAME]" at bounding box center [727, 520] width 89 height 13
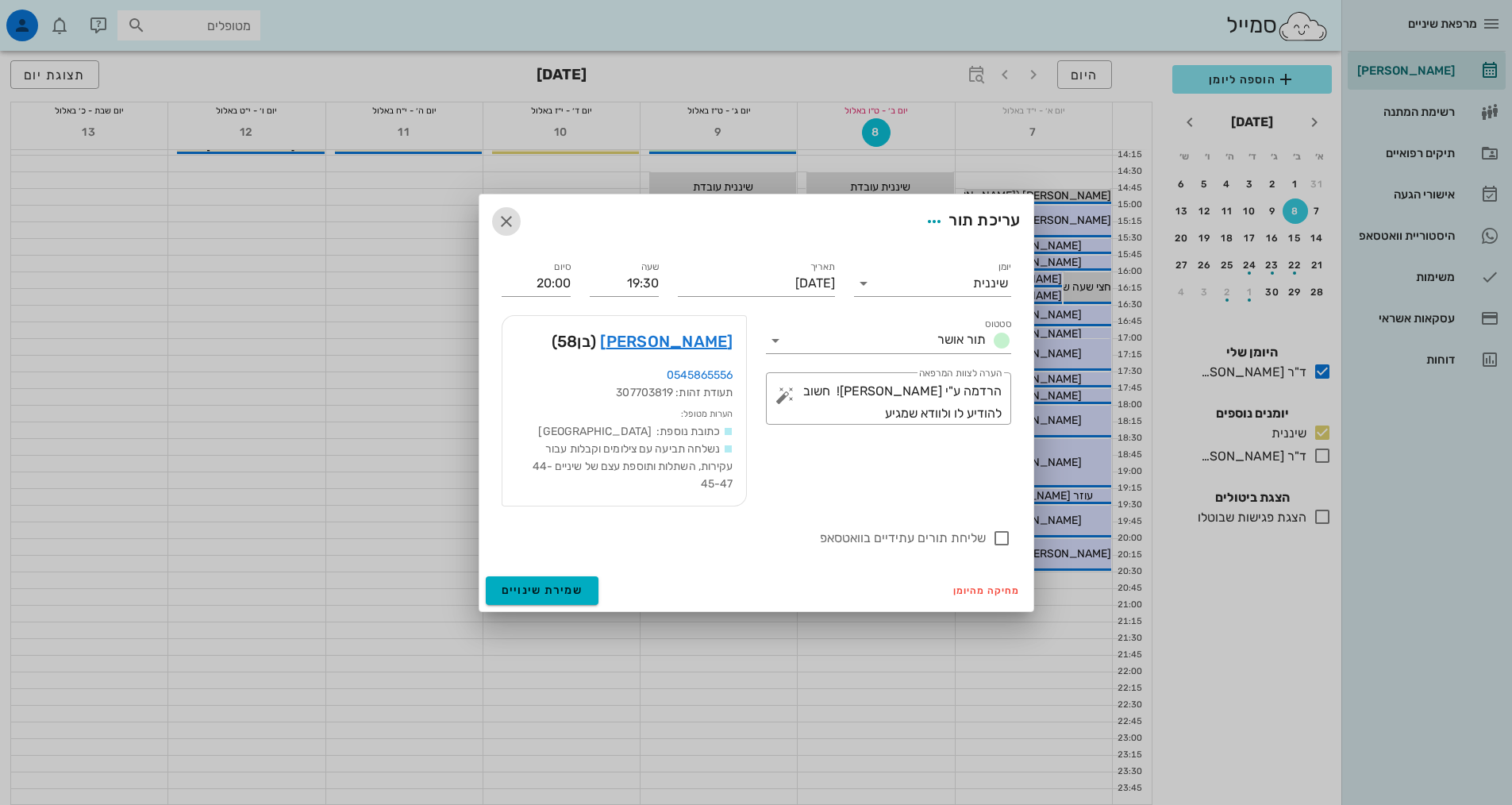
click at [513, 226] on icon "button" at bounding box center [506, 222] width 19 height 19
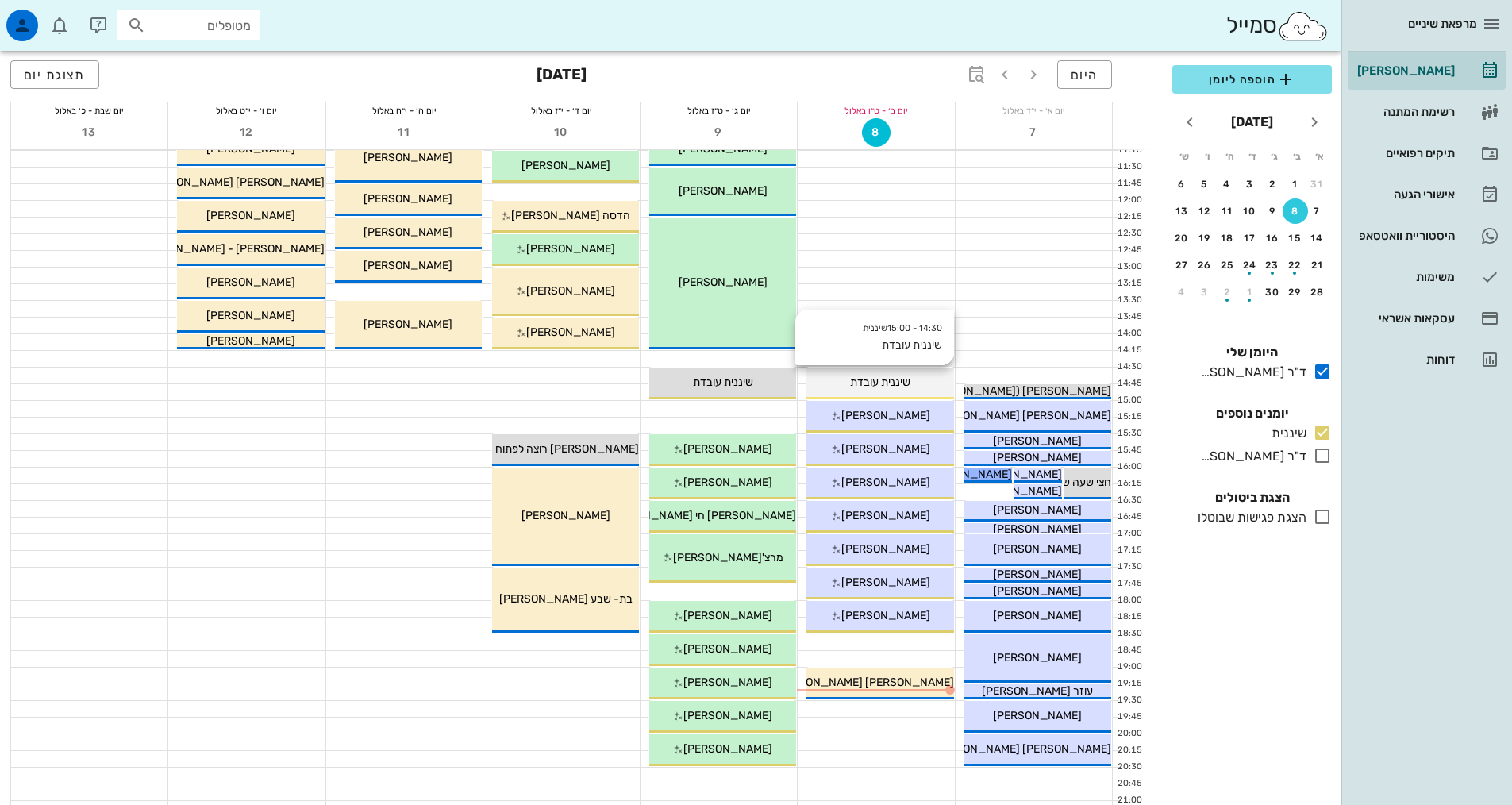
scroll to position [400, 0]
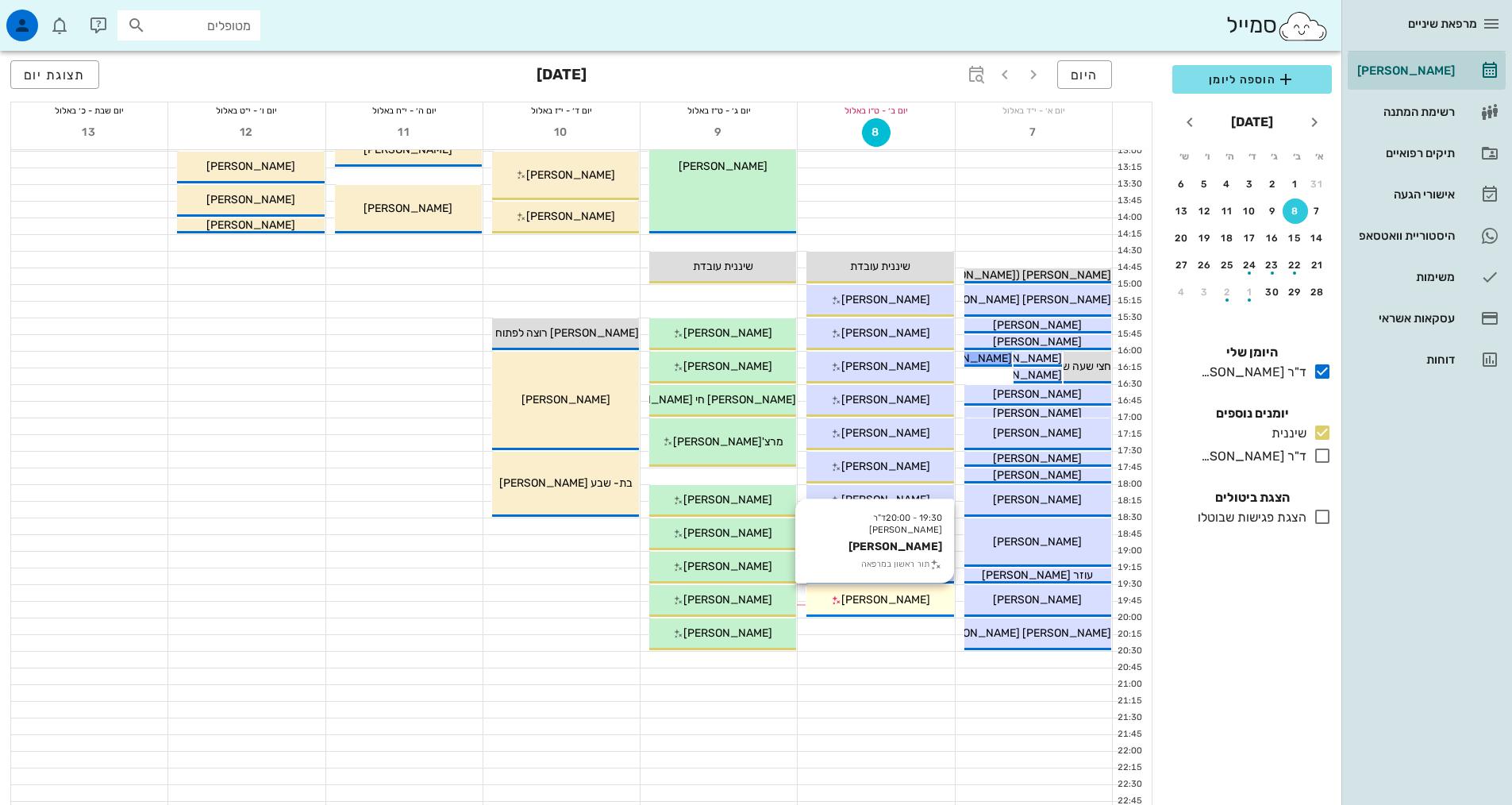
click at [920, 599] on div "[PERSON_NAME]" at bounding box center [879, 598] width 147 height 16
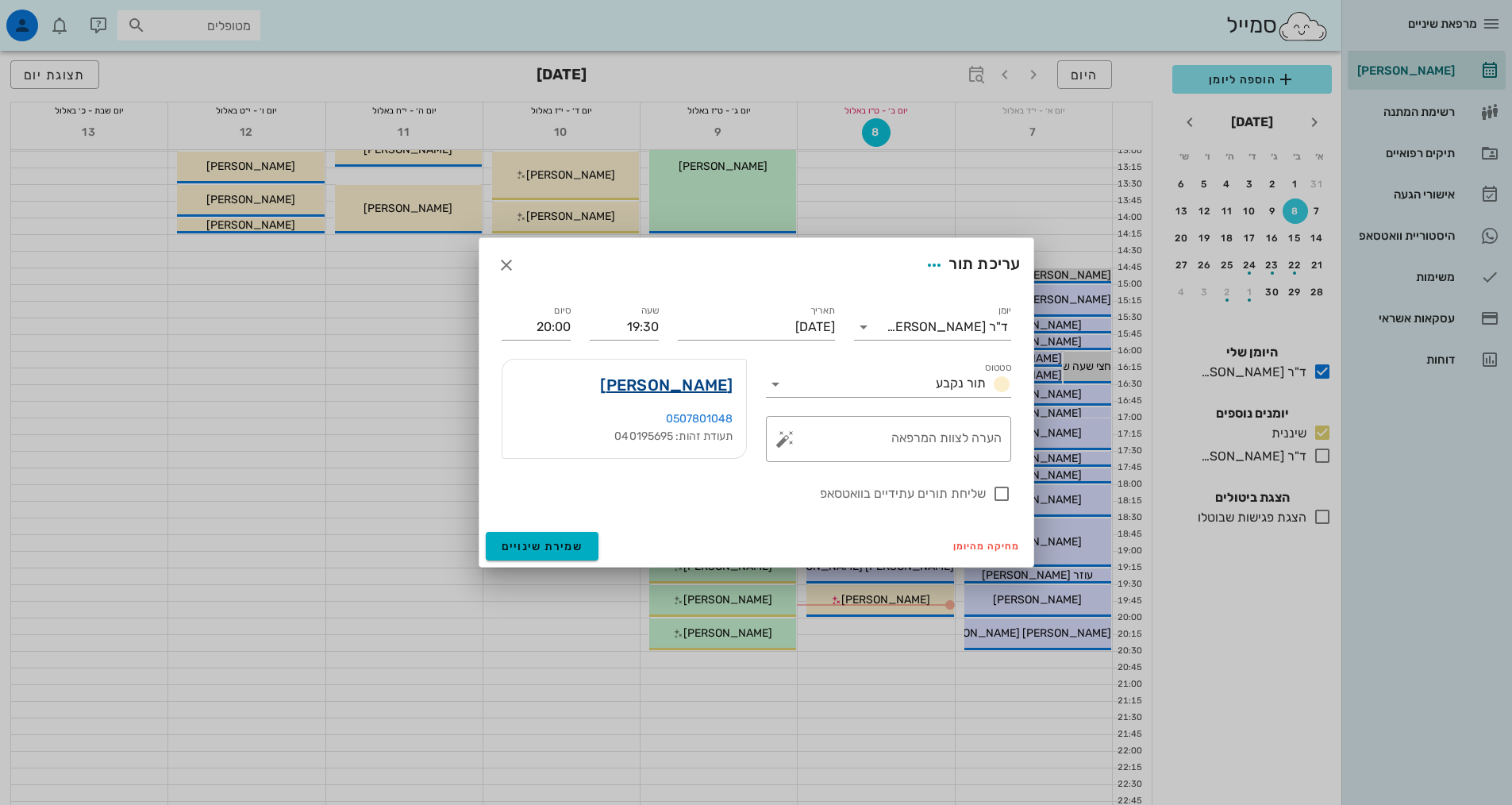
click at [699, 389] on link "[PERSON_NAME]" at bounding box center [666, 384] width 133 height 25
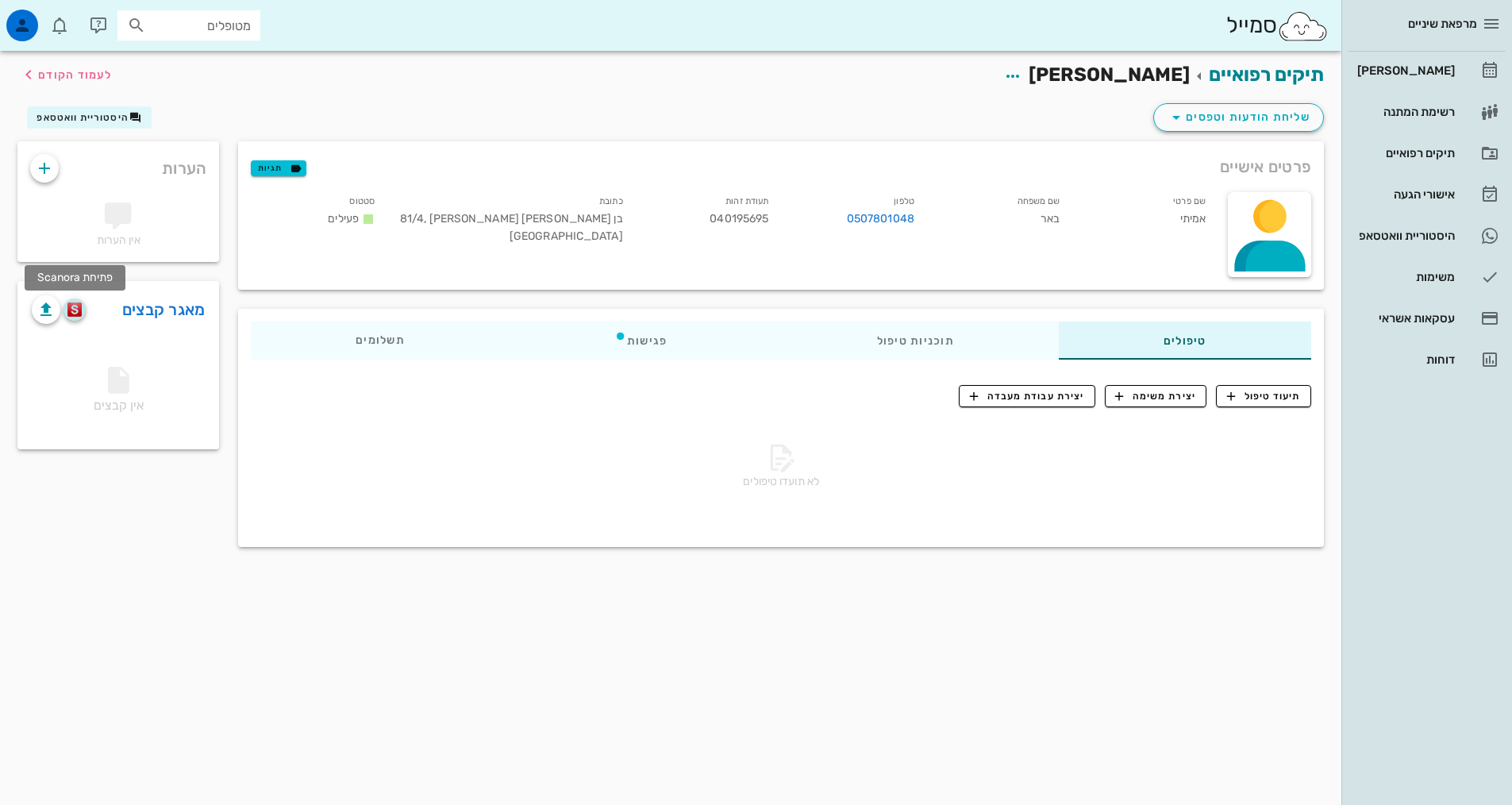
click at [75, 308] on img "button" at bounding box center [75, 309] width 15 height 14
